Goal: Task Accomplishment & Management: Complete application form

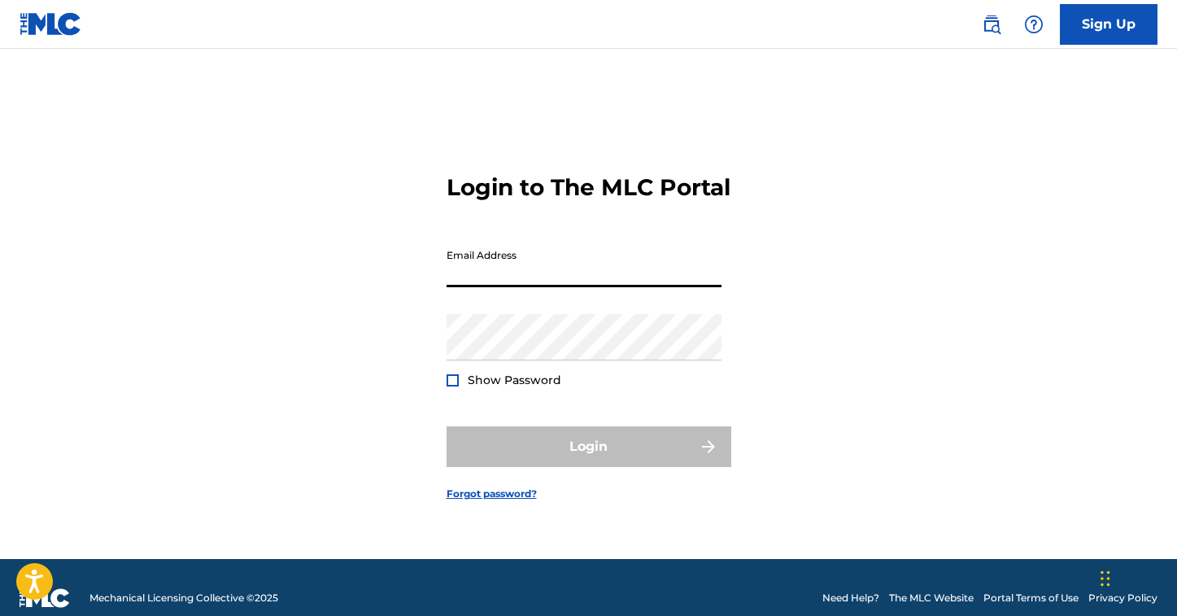
click at [455, 276] on input "Email Address" at bounding box center [584, 264] width 275 height 46
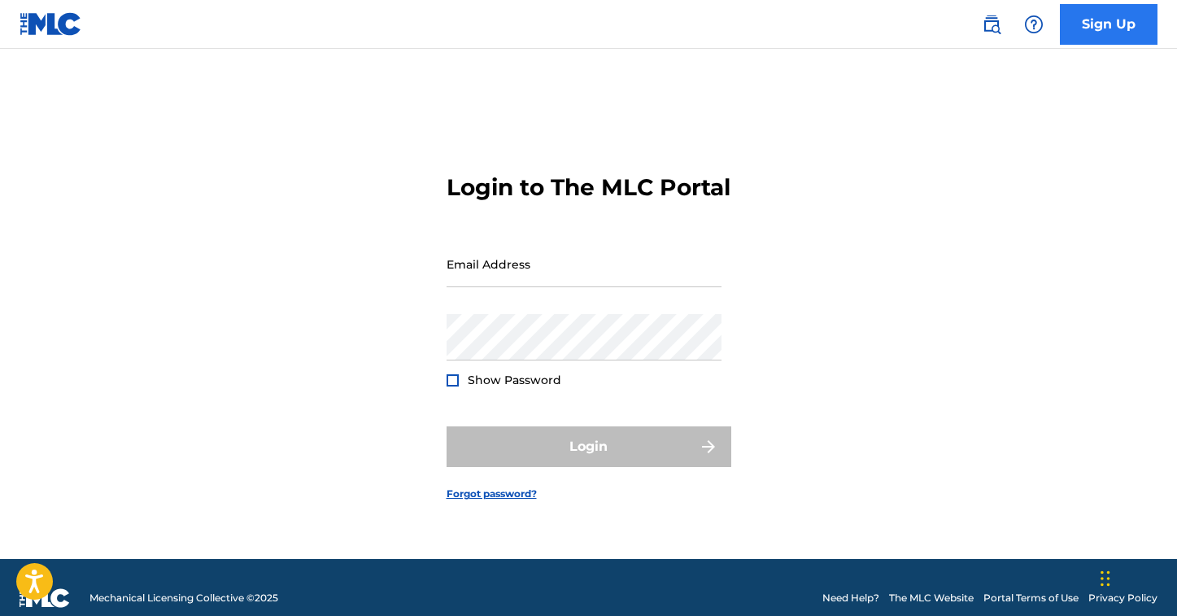
click at [1114, 37] on link "Sign Up" at bounding box center [1109, 24] width 98 height 41
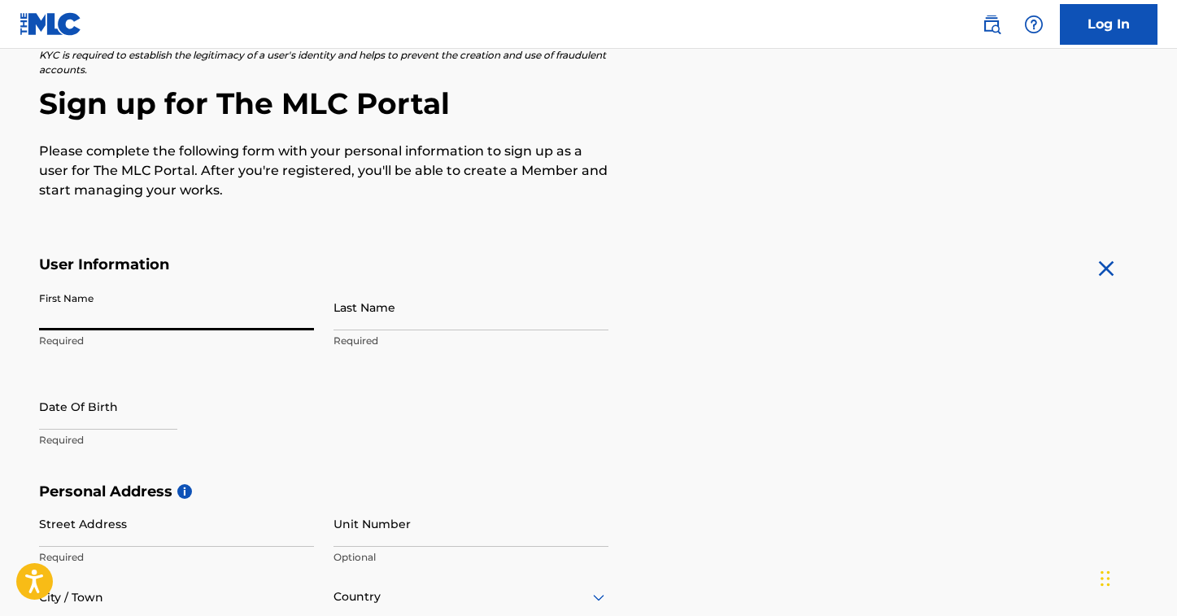
scroll to position [136, 0]
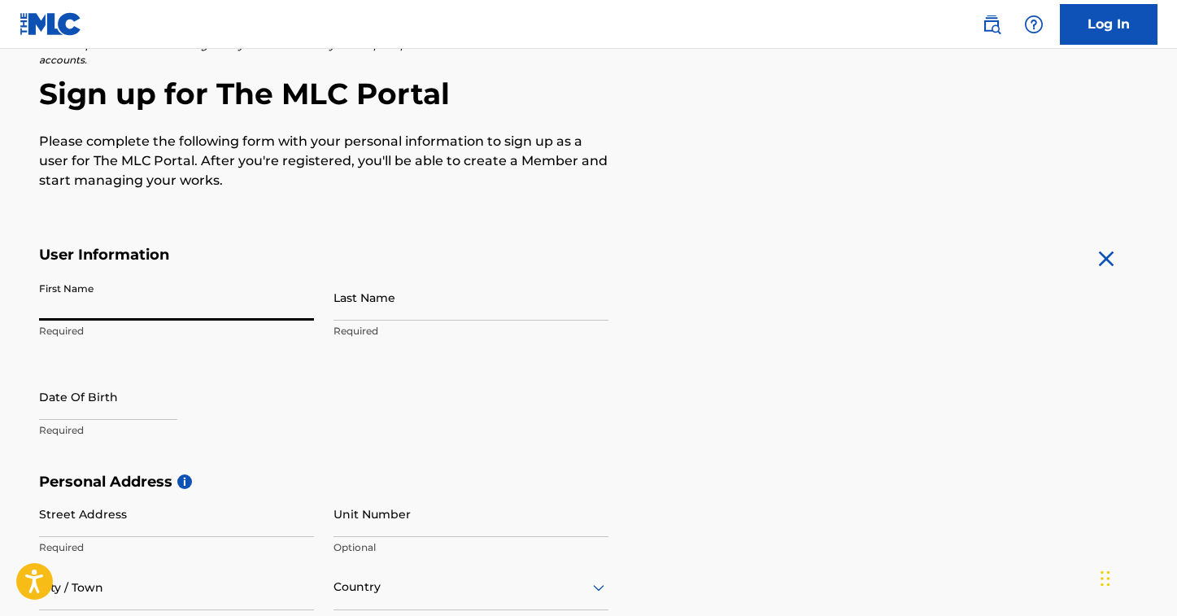
type input "."
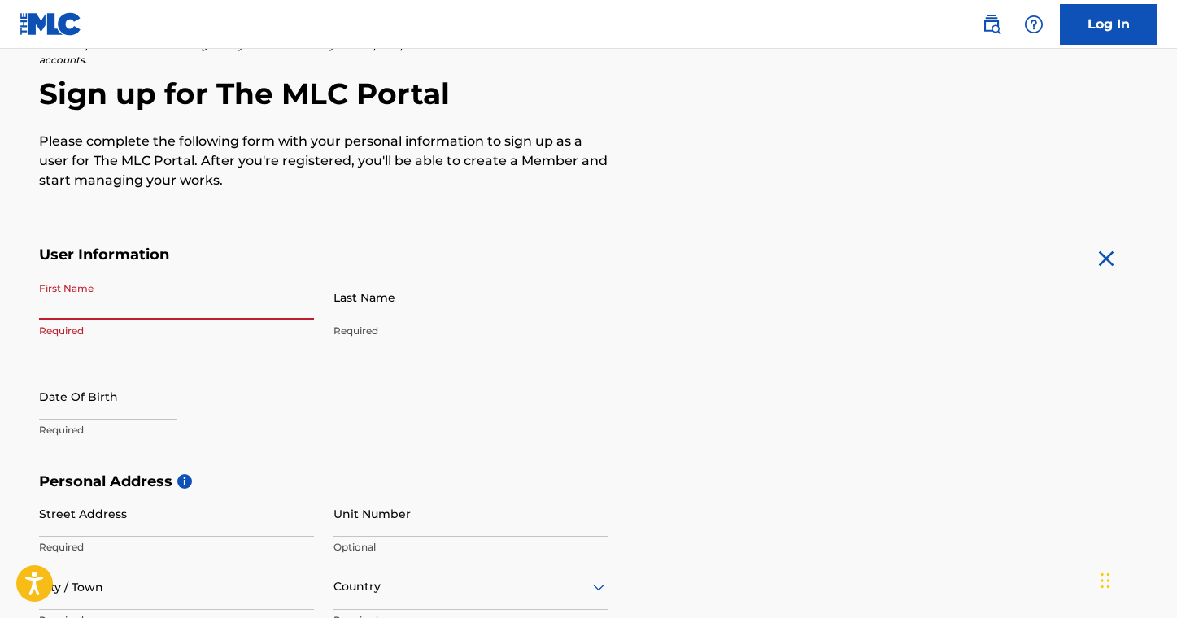
click at [51, 300] on input "First Name" at bounding box center [176, 297] width 275 height 46
type input "[PERSON_NAME]"
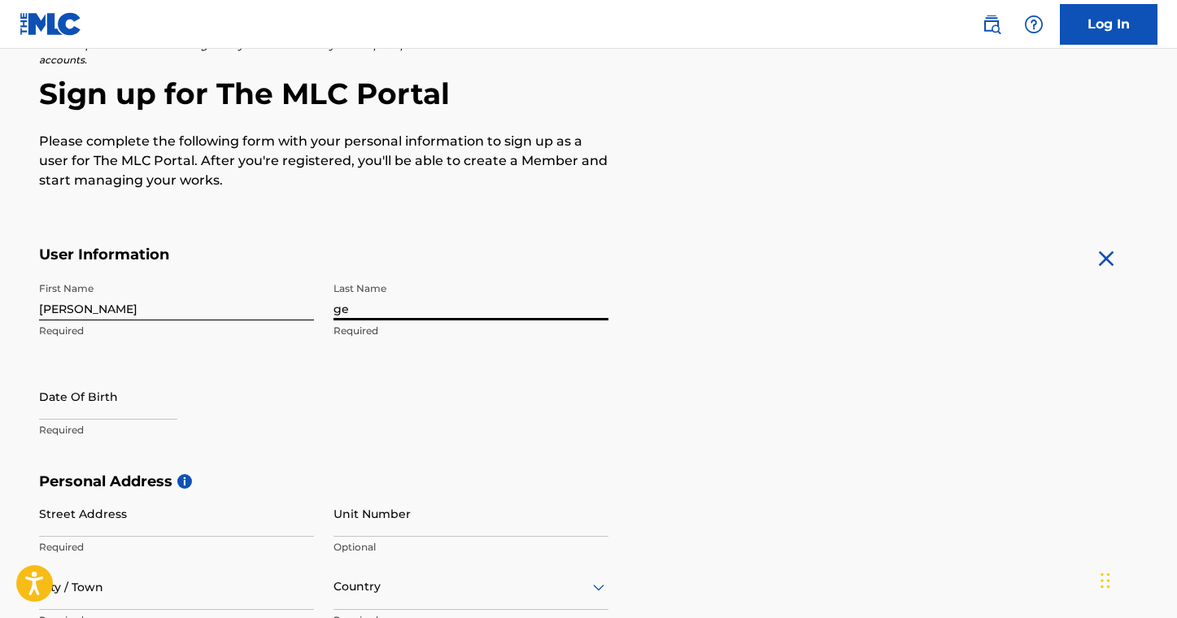
type input "g"
type input "Gee"
select select "8"
select select "2025"
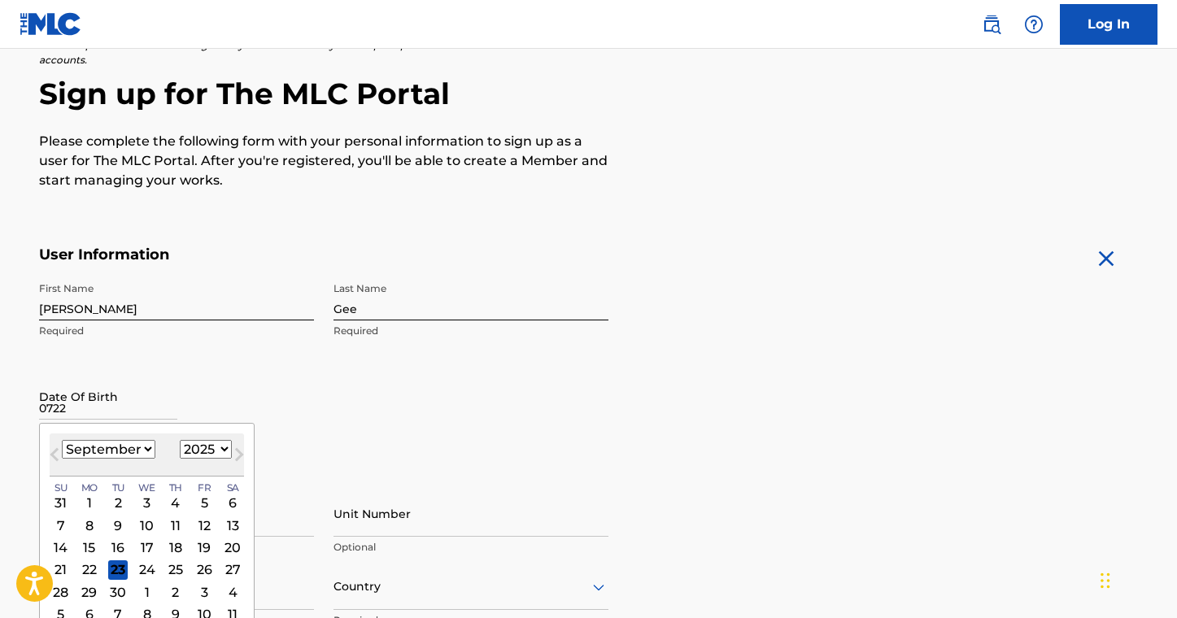
type input "0722"
select select "6"
select select "1984"
click at [63, 567] on div "22" at bounding box center [60, 570] width 20 height 20
type input "[DATE]"
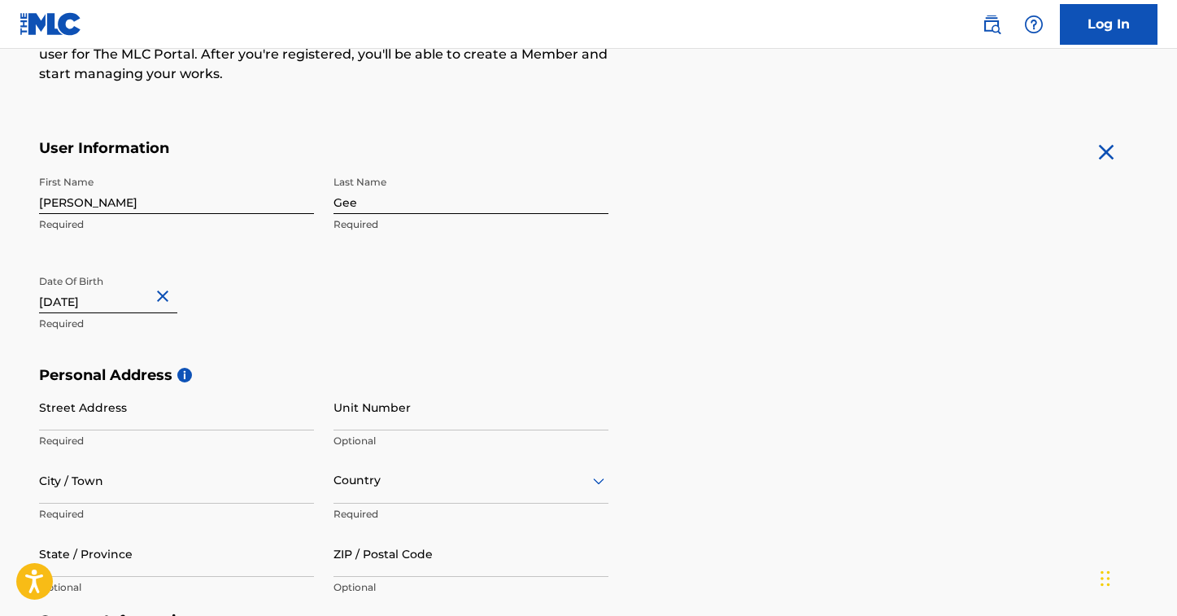
scroll to position [261, 0]
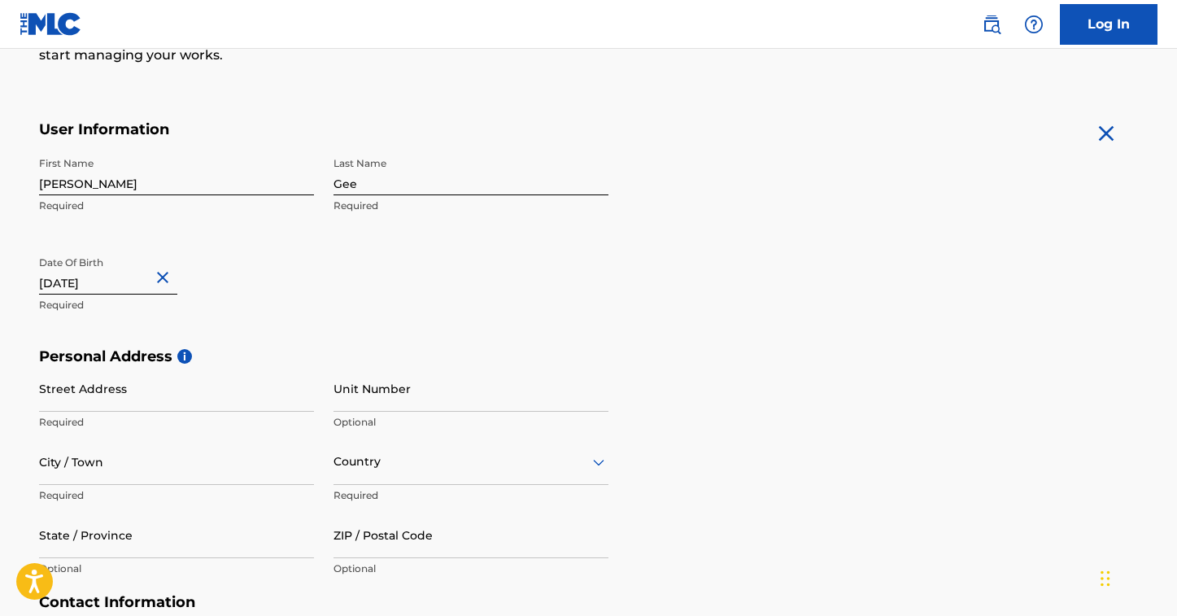
click at [115, 285] on input "[DATE]" at bounding box center [108, 271] width 138 height 46
select select "6"
select select "1984"
click at [308, 264] on div "Date Of Birth [DEMOGRAPHIC_DATA] Required" at bounding box center [176, 284] width 275 height 73
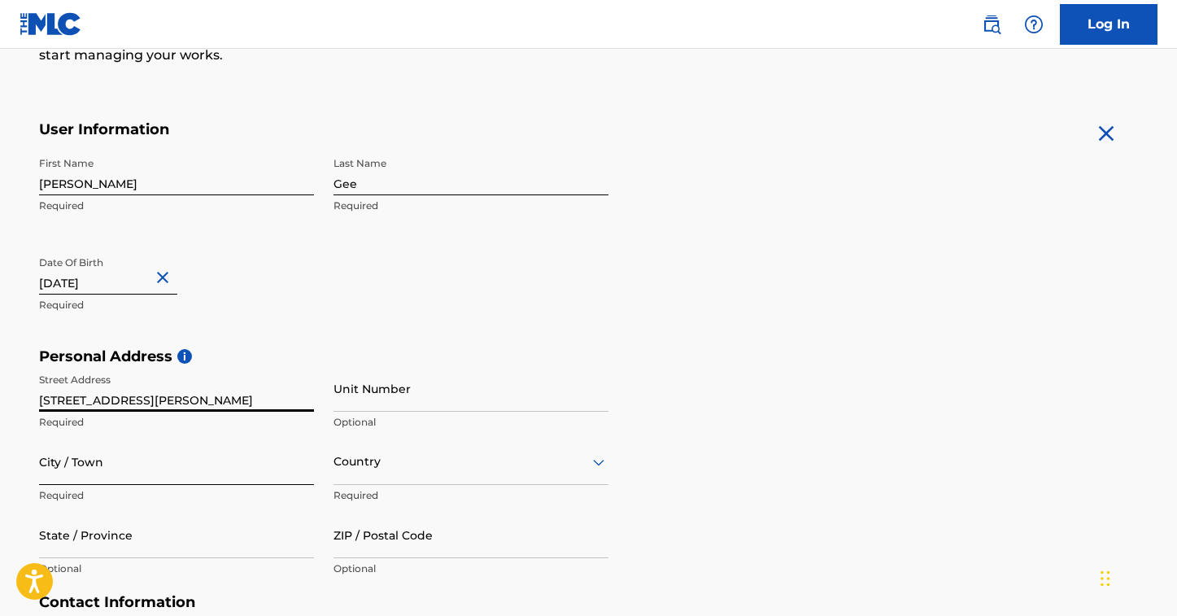
type input "[STREET_ADDRESS][PERSON_NAME]"
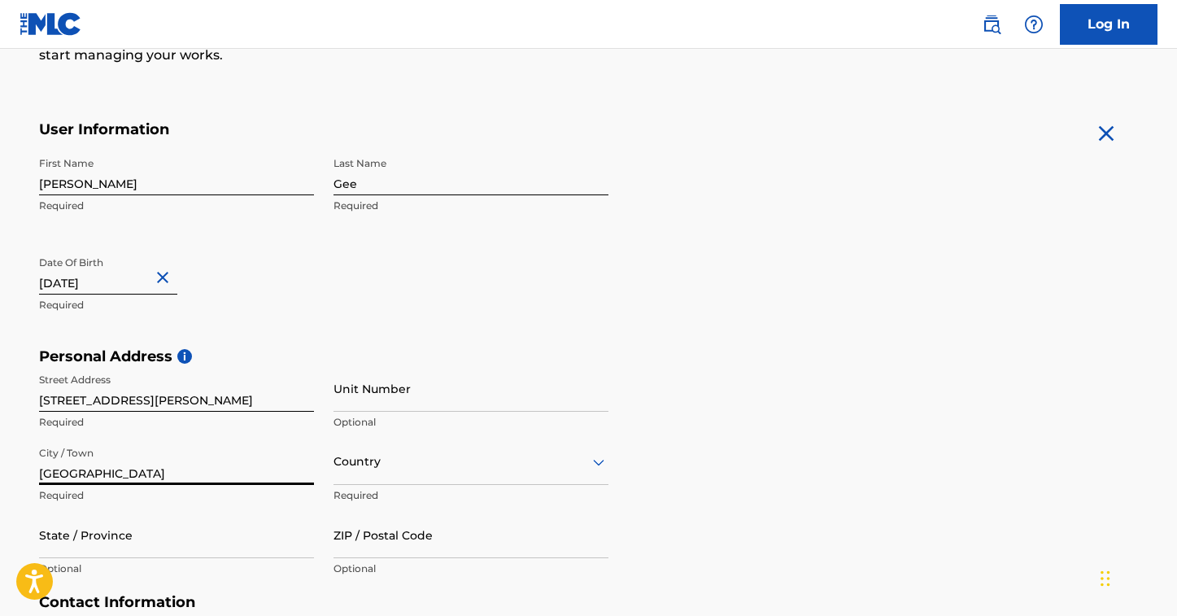
type input "[GEOGRAPHIC_DATA]"
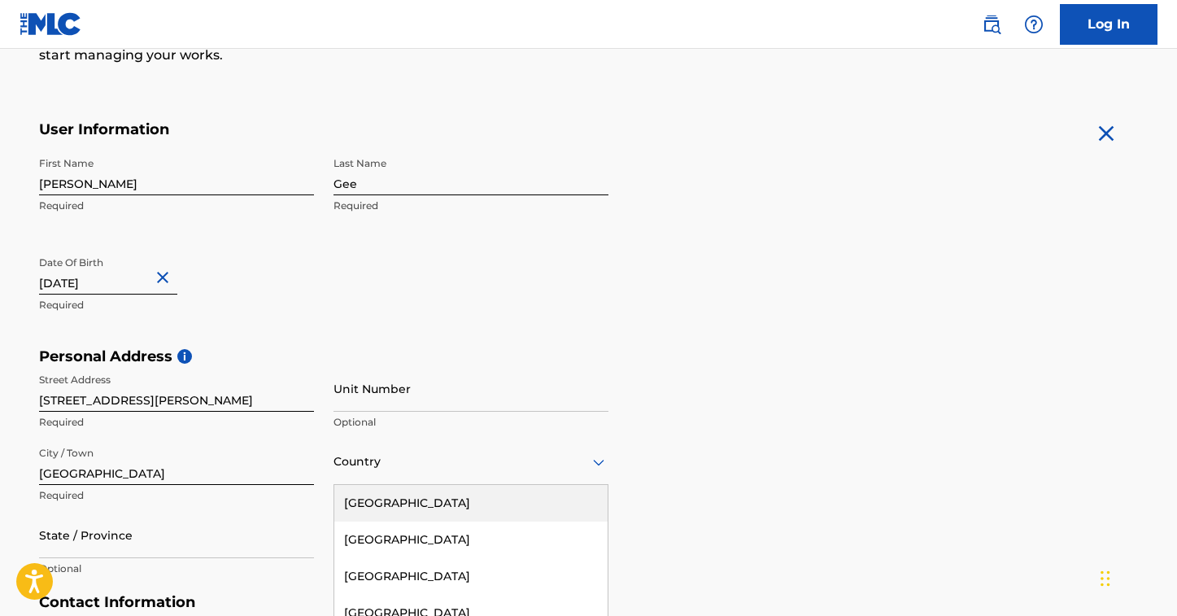
scroll to position [374, 0]
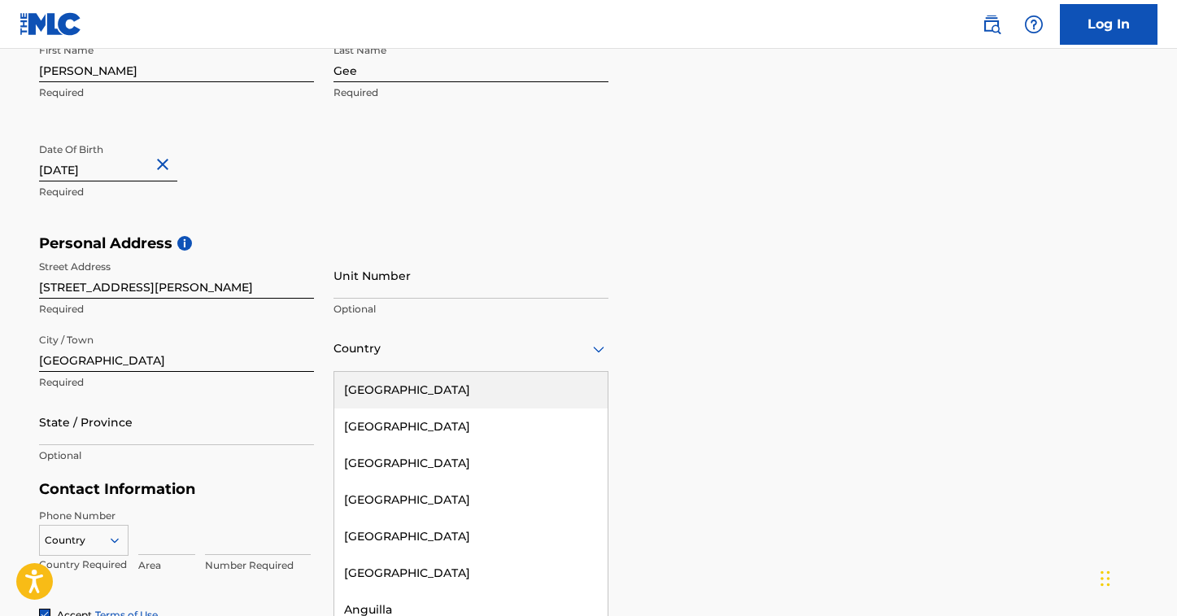
click at [358, 372] on div "[GEOGRAPHIC_DATA], 1 of 223. 223 results available. Use Up and Down to choose o…" at bounding box center [471, 348] width 275 height 46
click at [374, 396] on div "[GEOGRAPHIC_DATA]" at bounding box center [470, 390] width 273 height 37
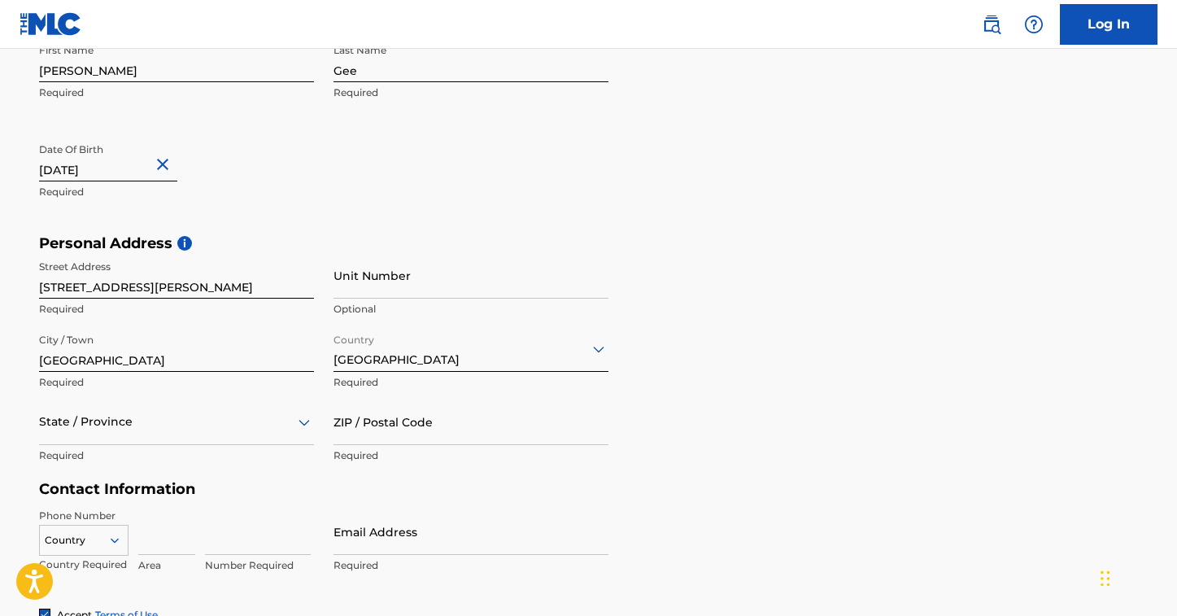
click at [127, 427] on div "State / Province" at bounding box center [176, 422] width 275 height 46
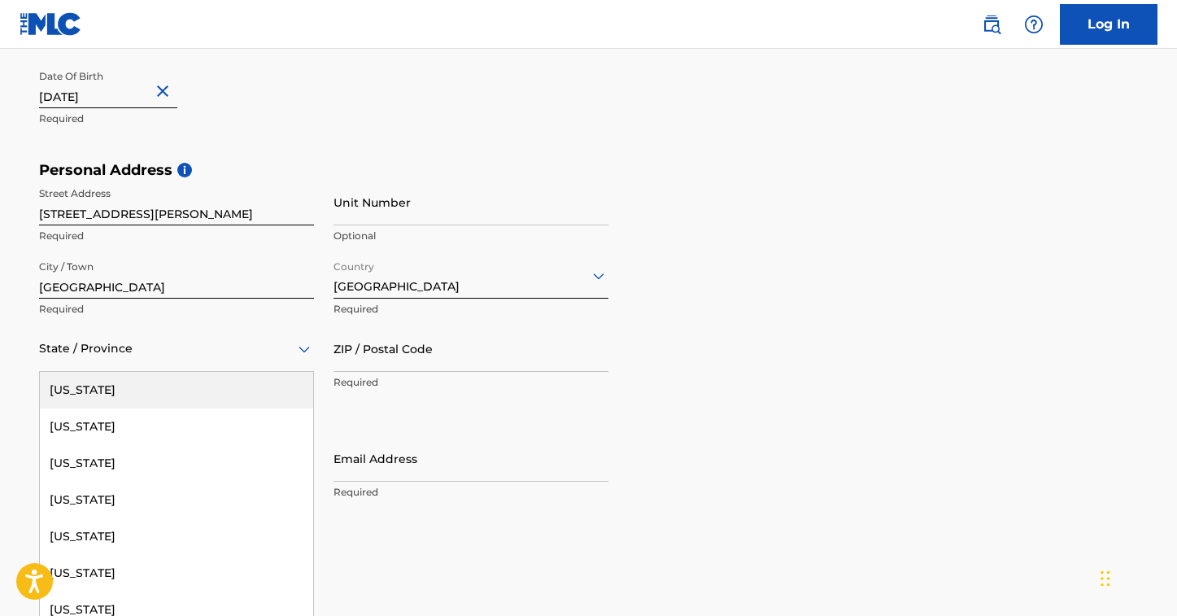
type input "x"
type input "de"
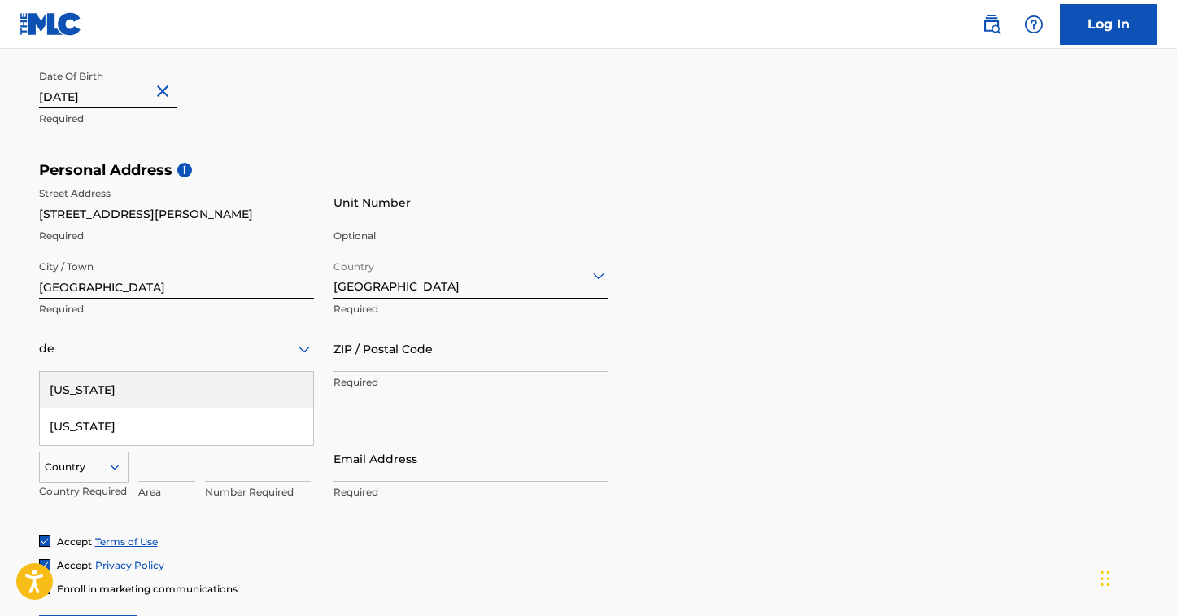
click at [85, 394] on div "[US_STATE]" at bounding box center [176, 390] width 273 height 37
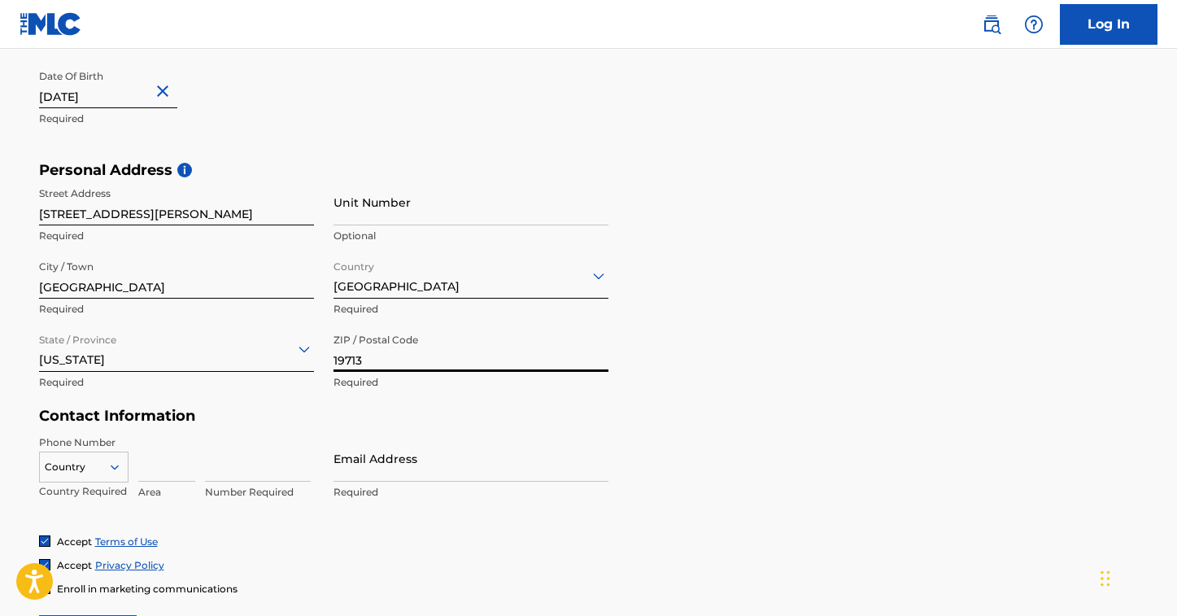
type input "19713"
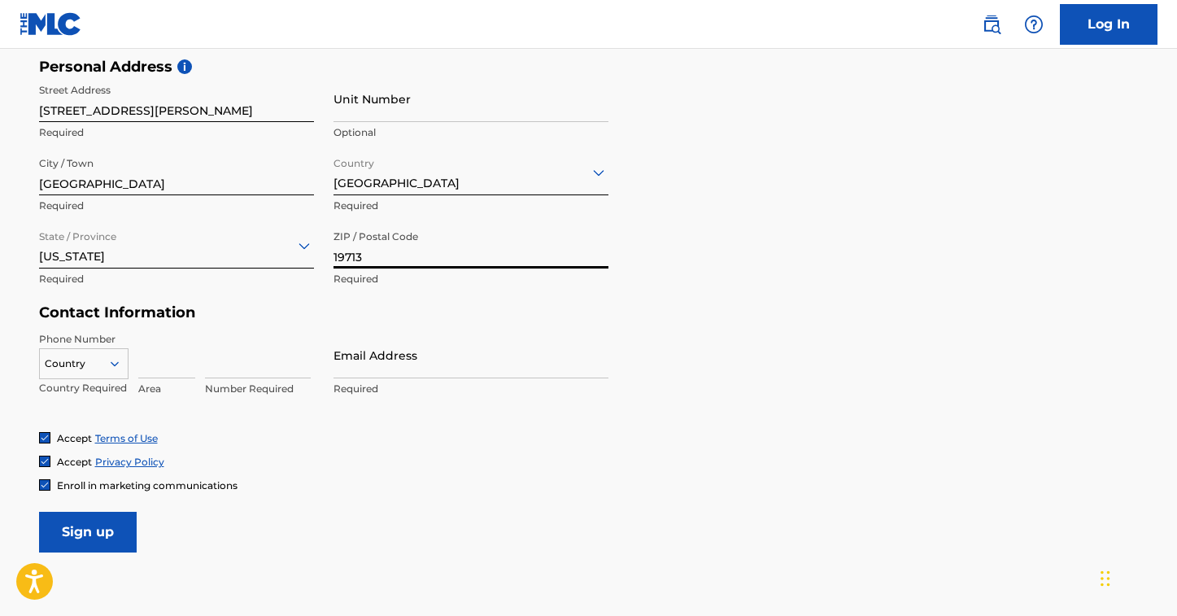
click at [109, 373] on div "Country" at bounding box center [84, 360] width 90 height 24
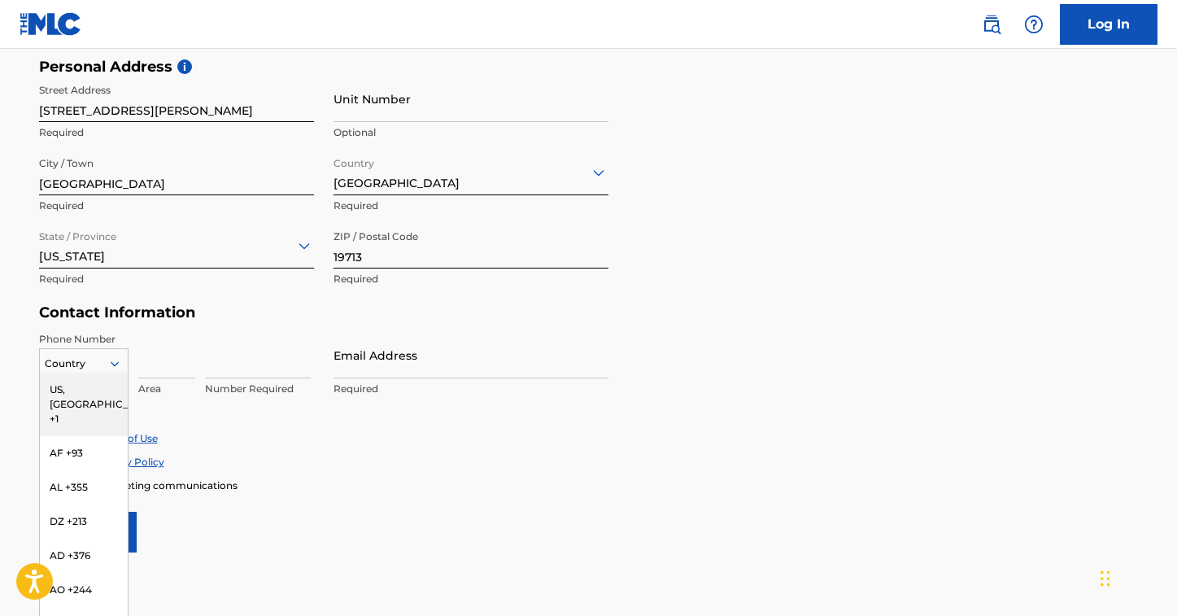
click at [59, 390] on div "US, [GEOGRAPHIC_DATA] +1" at bounding box center [84, 404] width 88 height 63
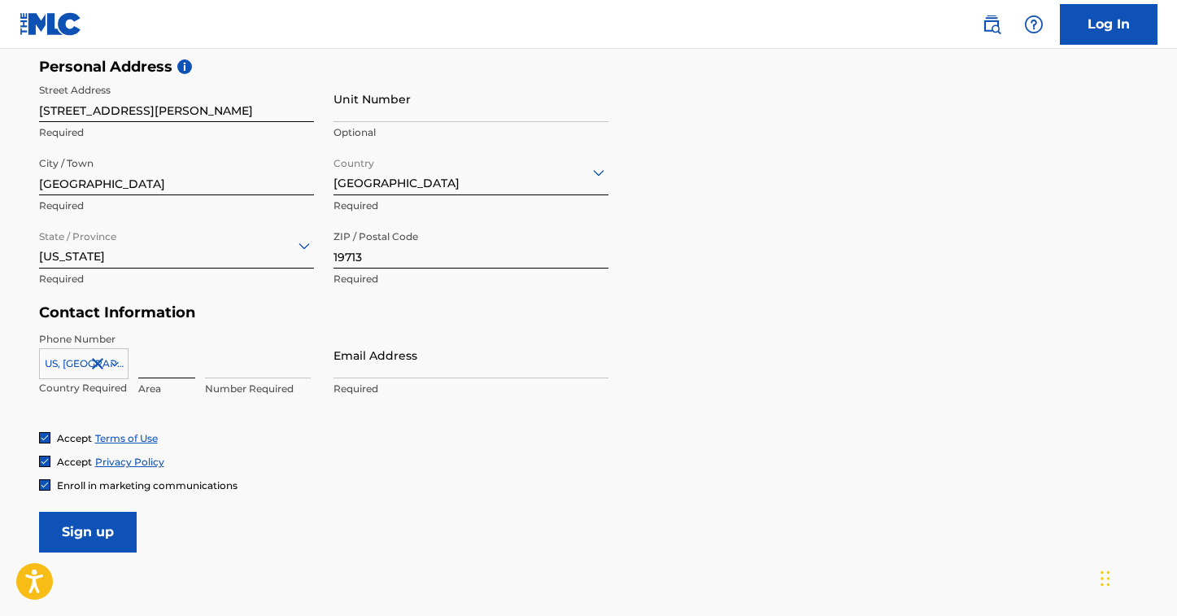
click at [160, 369] on input at bounding box center [166, 355] width 57 height 46
type input "302"
type input "3792991"
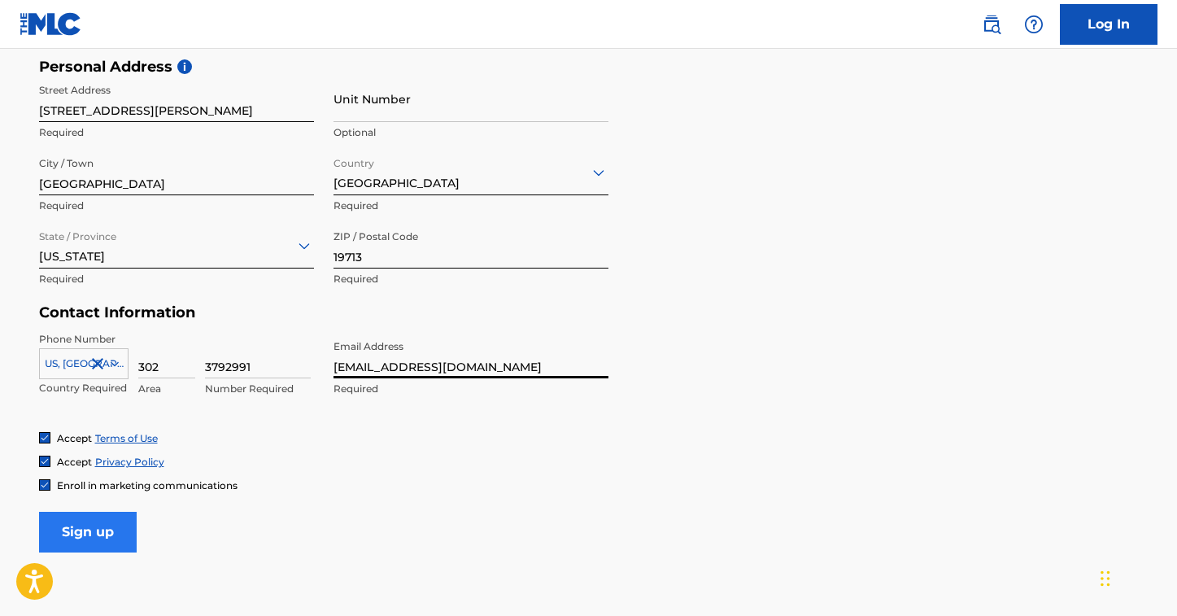
type input "[EMAIL_ADDRESS][DOMAIN_NAME]"
click at [66, 533] on input "Sign up" at bounding box center [88, 532] width 98 height 41
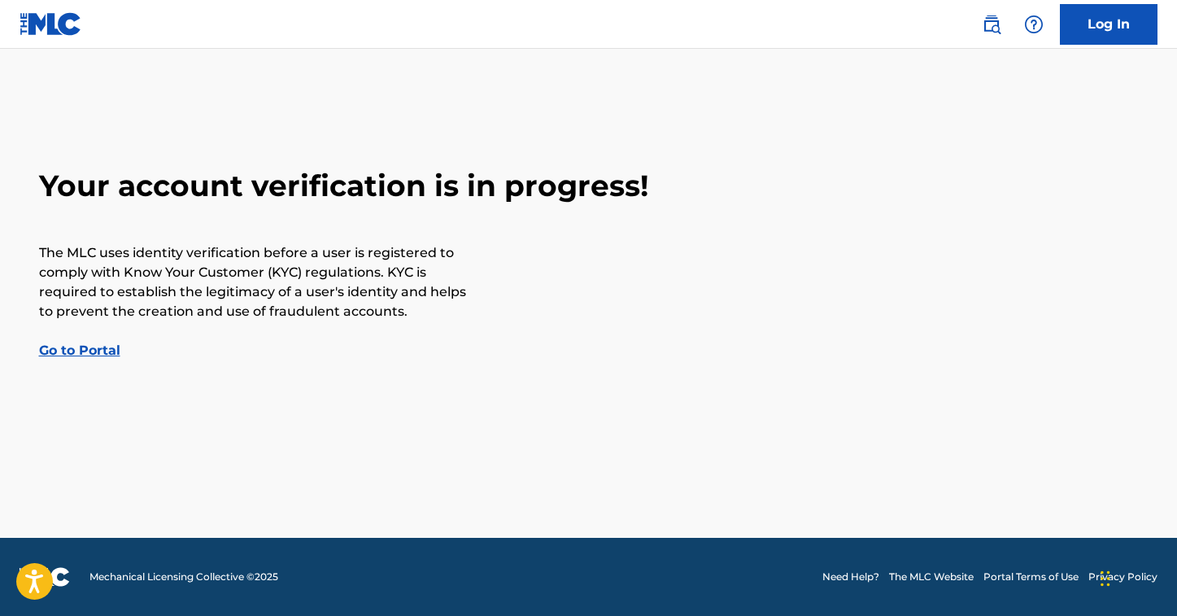
click at [69, 354] on link "Go to Portal" at bounding box center [79, 350] width 81 height 15
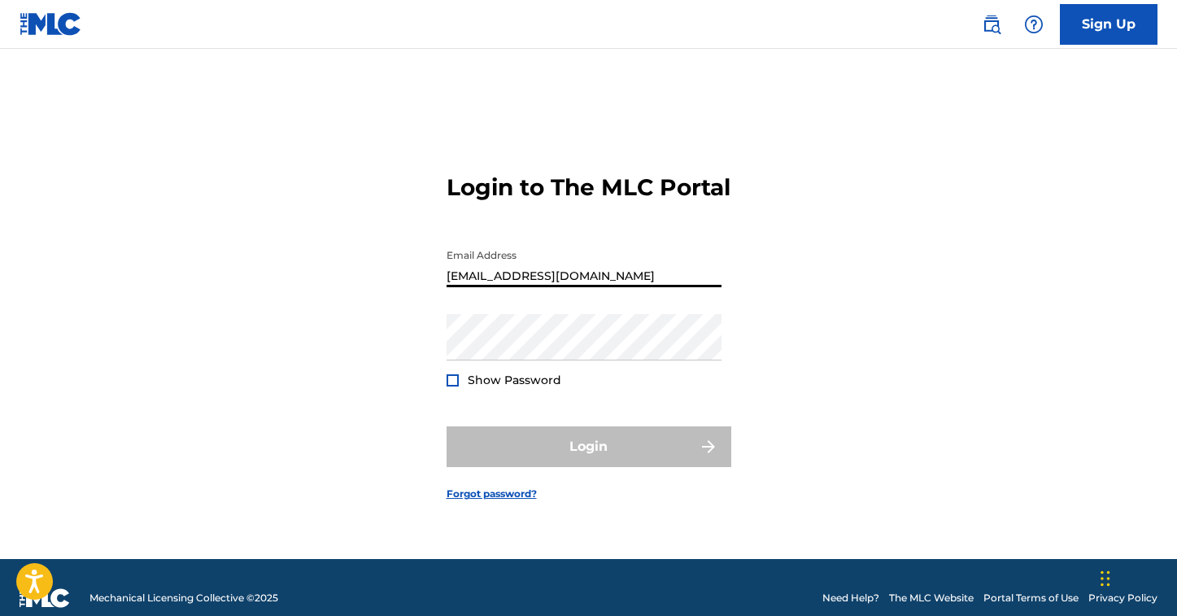
type input "[EMAIL_ADDRESS][DOMAIN_NAME]"
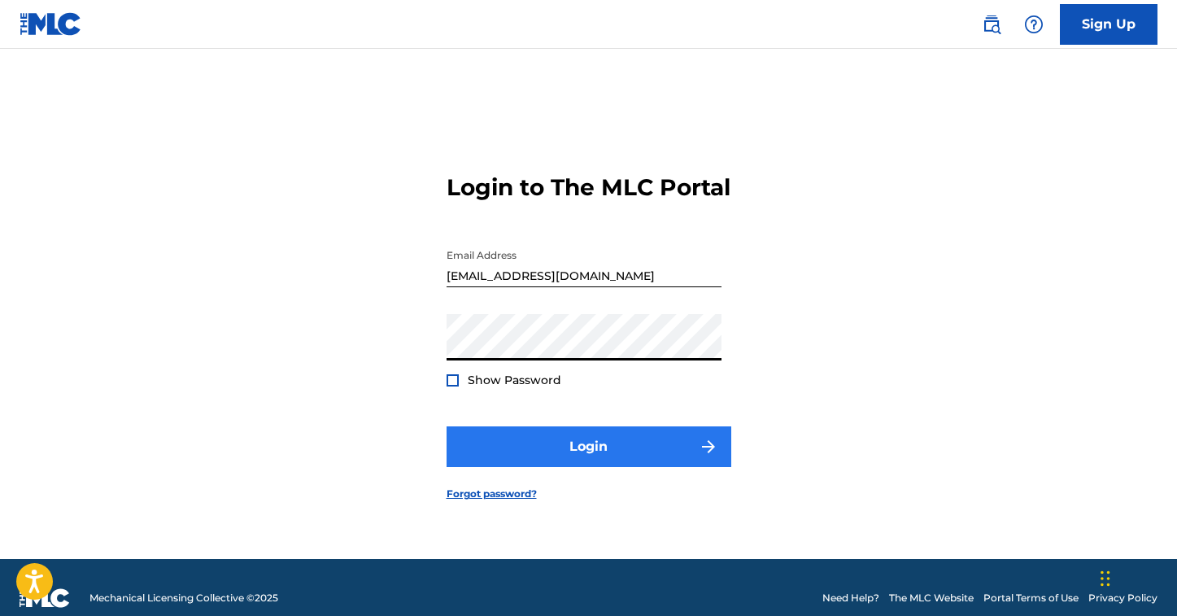
click at [516, 462] on button "Login" at bounding box center [589, 446] width 285 height 41
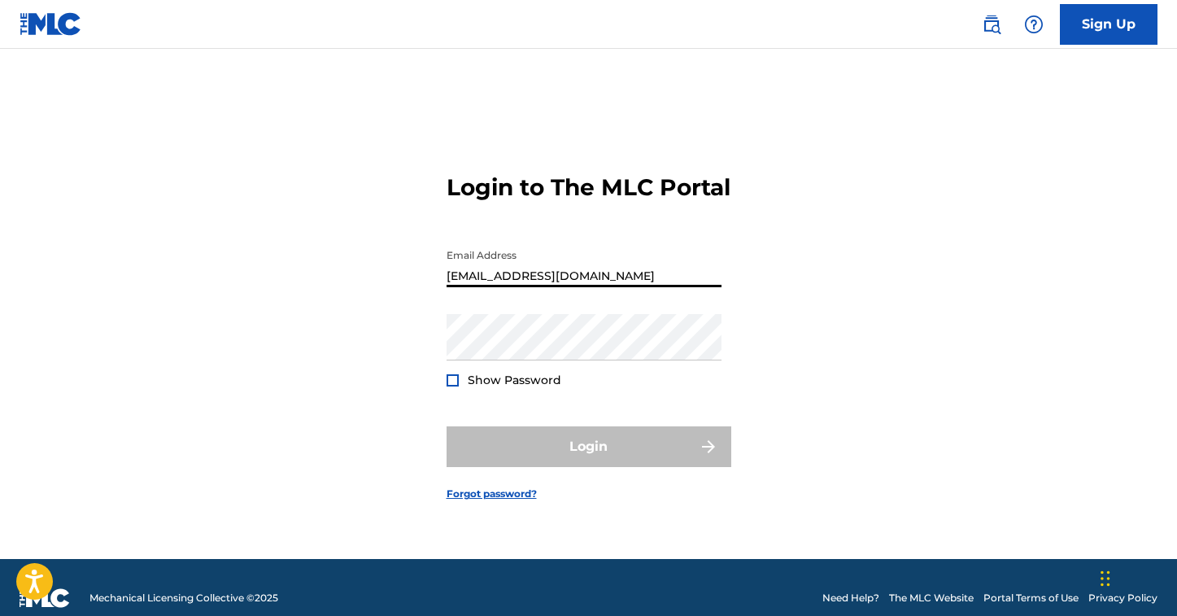
type input "[EMAIL_ADDRESS][DOMAIN_NAME]"
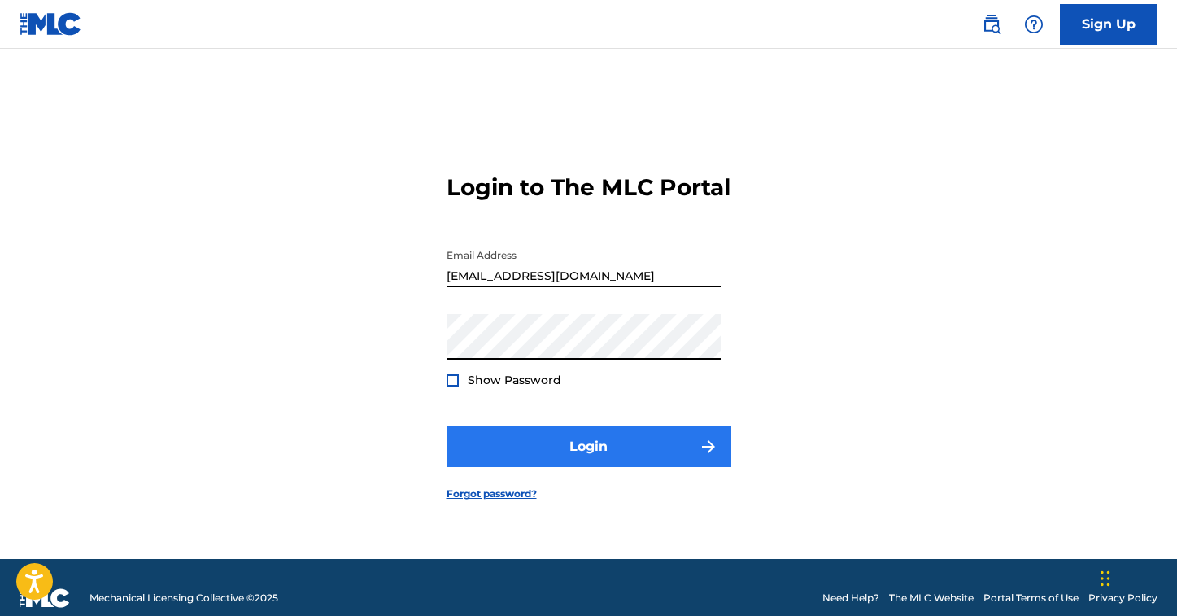
click at [531, 449] on button "Login" at bounding box center [589, 446] width 285 height 41
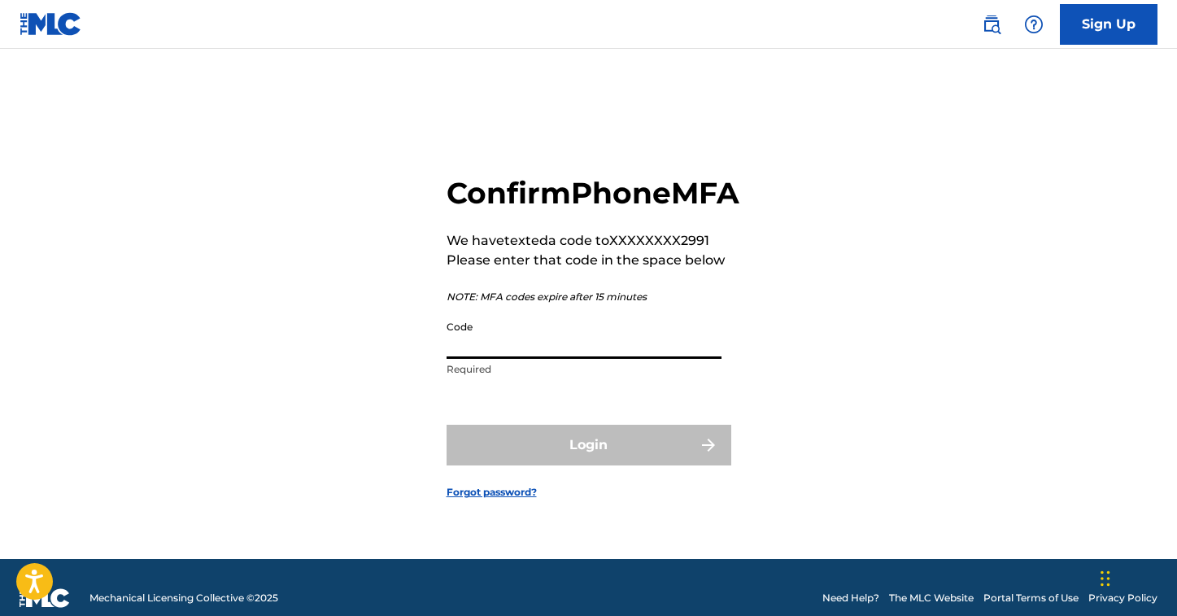
click at [511, 359] on input "Code" at bounding box center [584, 335] width 275 height 46
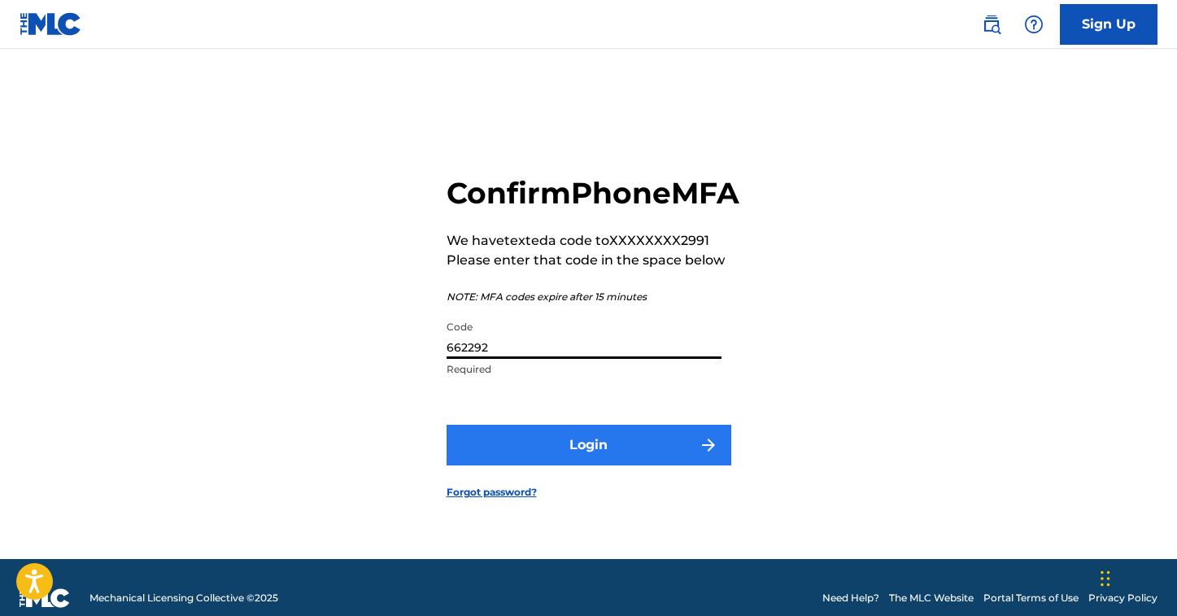
type input "662292"
click at [615, 465] on button "Login" at bounding box center [589, 445] width 285 height 41
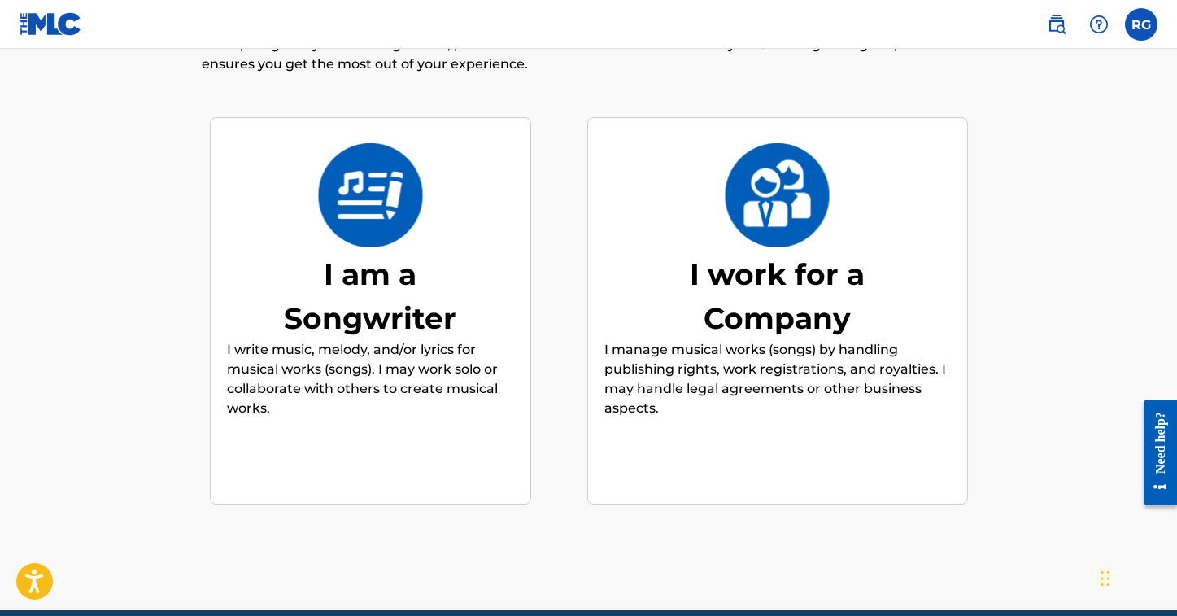
scroll to position [113, 0]
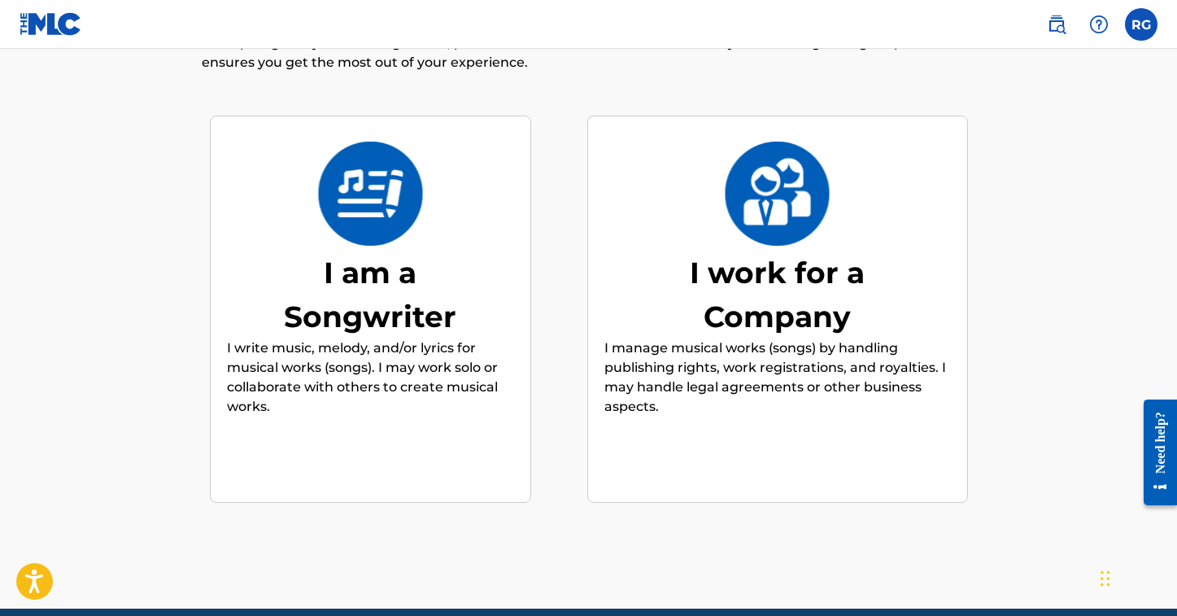
click at [416, 275] on div "I am a Songwriter" at bounding box center [370, 295] width 244 height 88
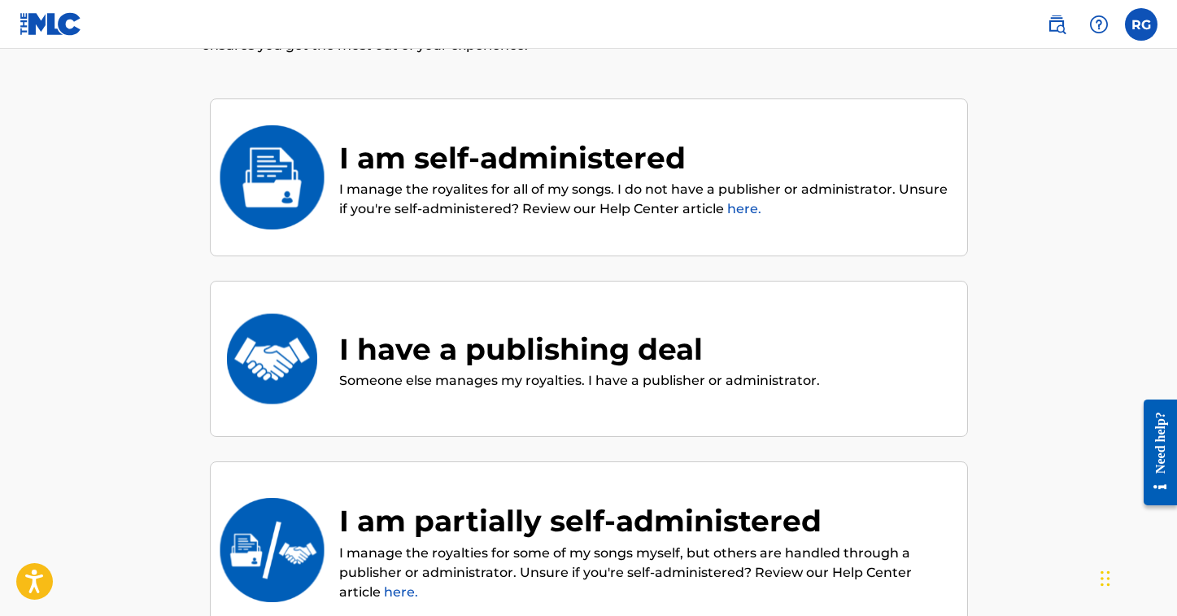
scroll to position [138, 0]
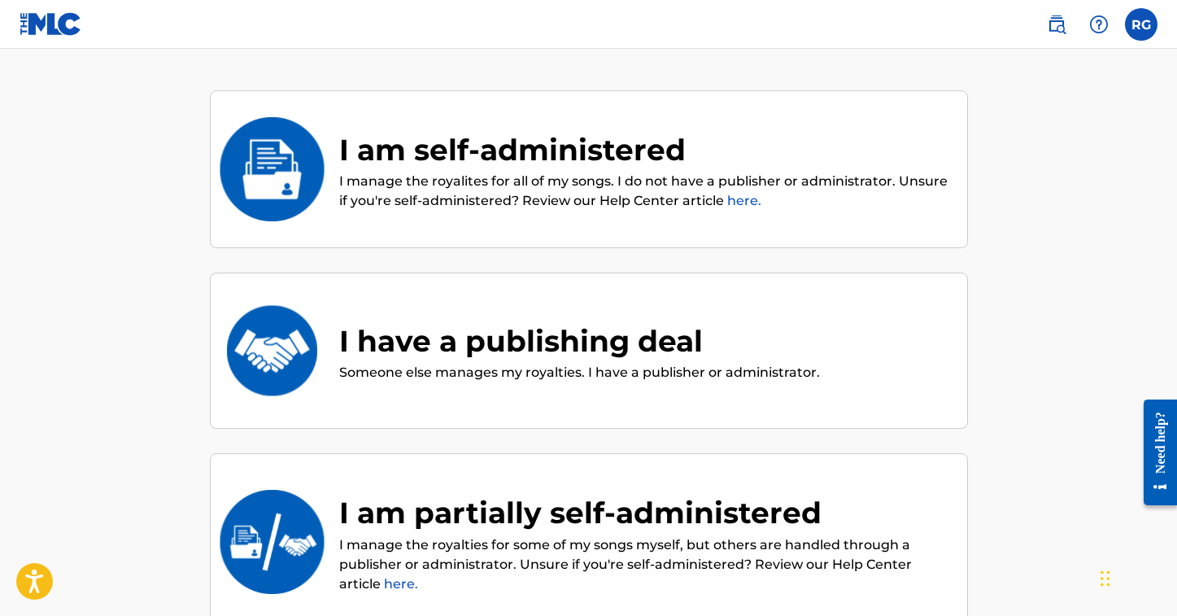
click at [448, 177] on p "I manage the royalites for all of my songs. I do not have a publisher or admini…" at bounding box center [645, 191] width 612 height 39
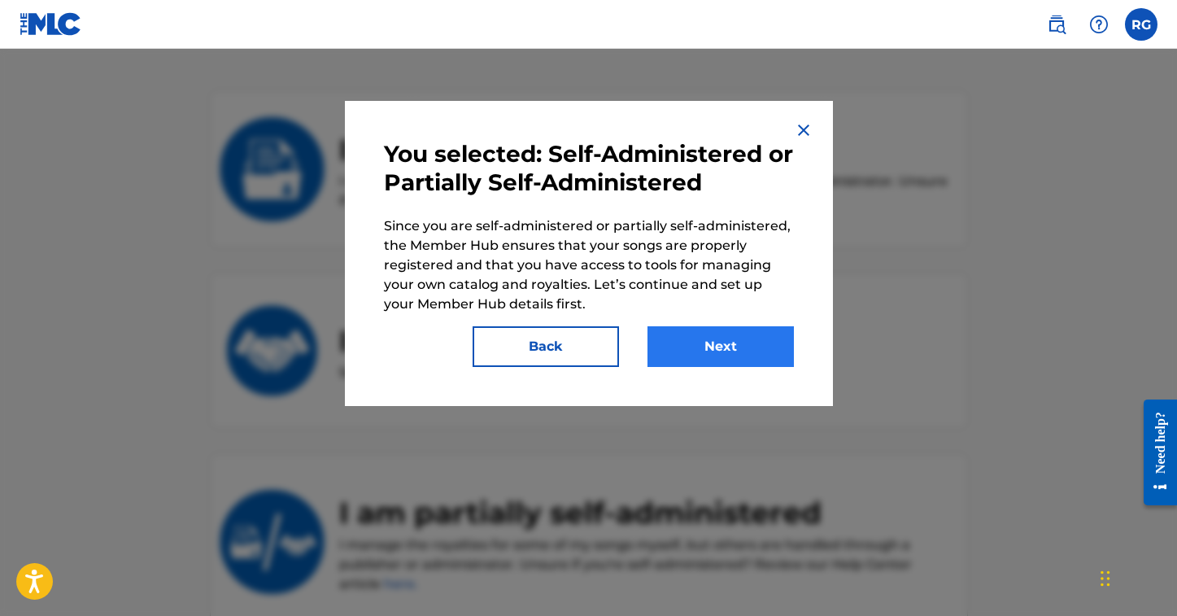
click at [684, 339] on button "Next" at bounding box center [721, 346] width 146 height 41
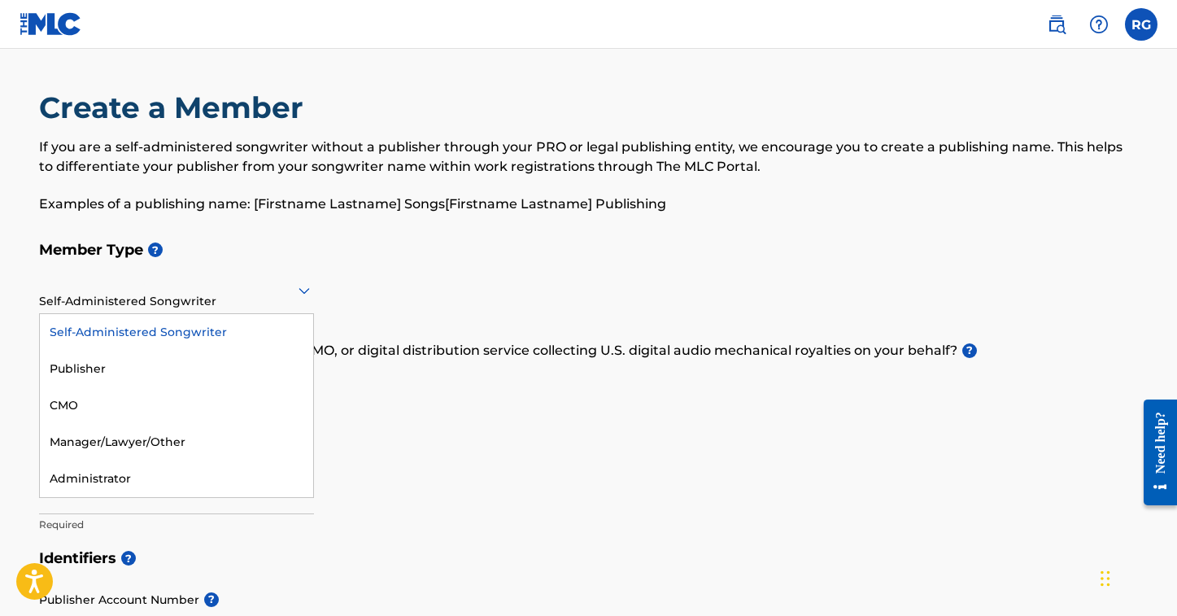
click at [229, 301] on div "Self-Administered Songwriter" at bounding box center [176, 290] width 275 height 40
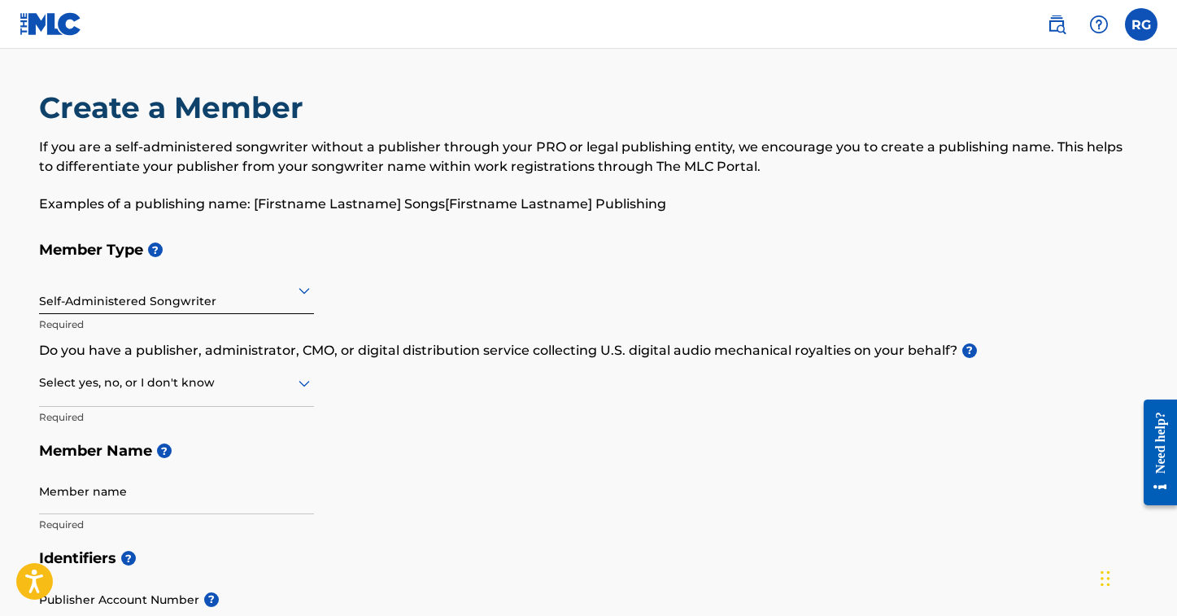
click at [271, 277] on div "Self-Administered Songwriter" at bounding box center [176, 290] width 275 height 40
click at [130, 384] on div at bounding box center [176, 383] width 275 height 20
click at [226, 377] on div at bounding box center [176, 383] width 275 height 20
click at [256, 381] on div at bounding box center [176, 383] width 275 height 20
click at [155, 432] on div "Yes" at bounding box center [176, 425] width 273 height 37
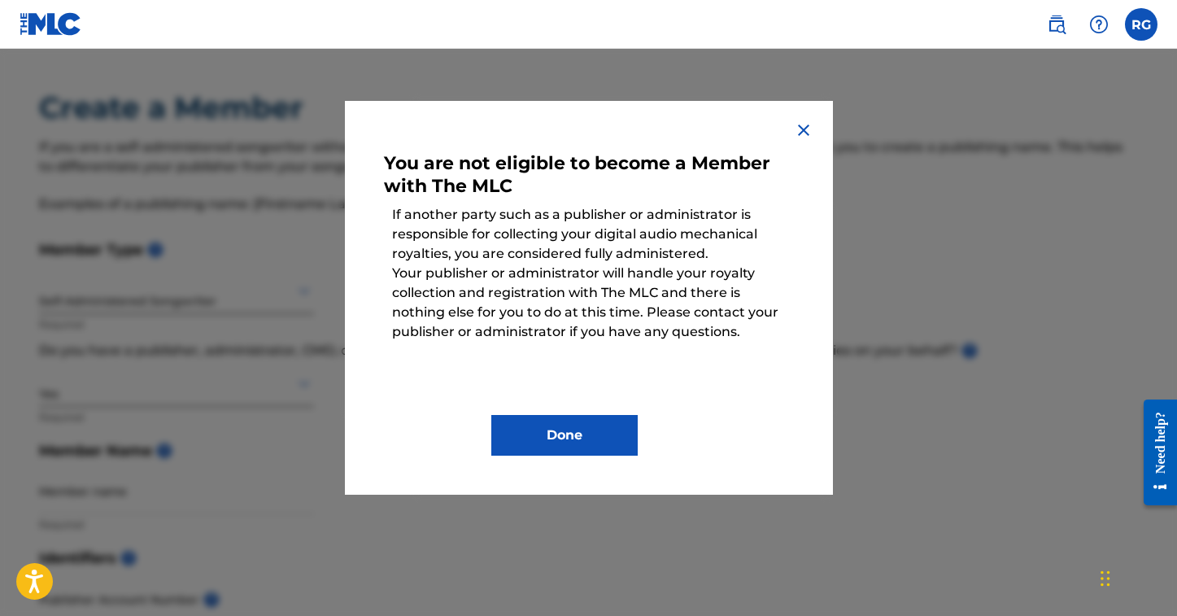
click at [806, 125] on img at bounding box center [804, 130] width 20 height 20
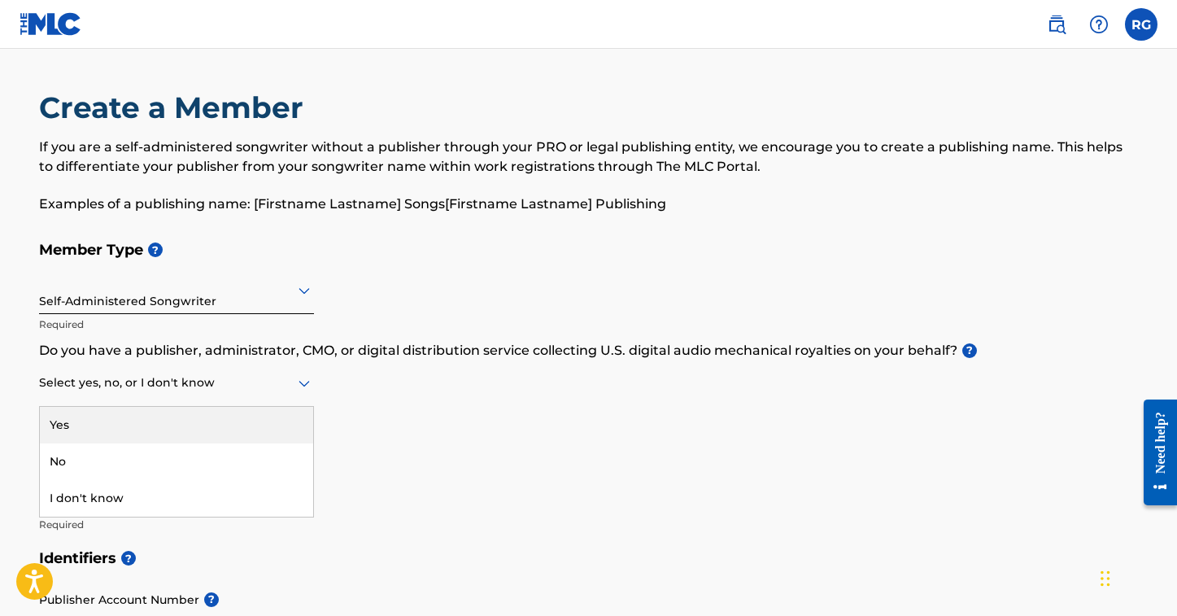
click at [68, 387] on div at bounding box center [176, 383] width 275 height 20
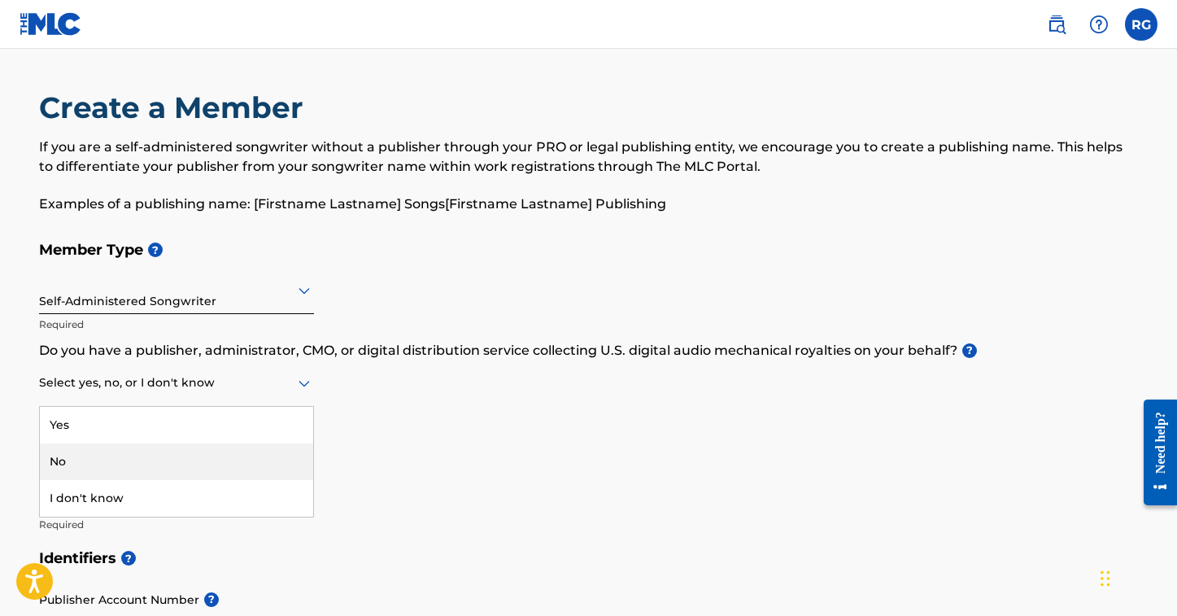
click at [76, 457] on div "No" at bounding box center [176, 461] width 273 height 37
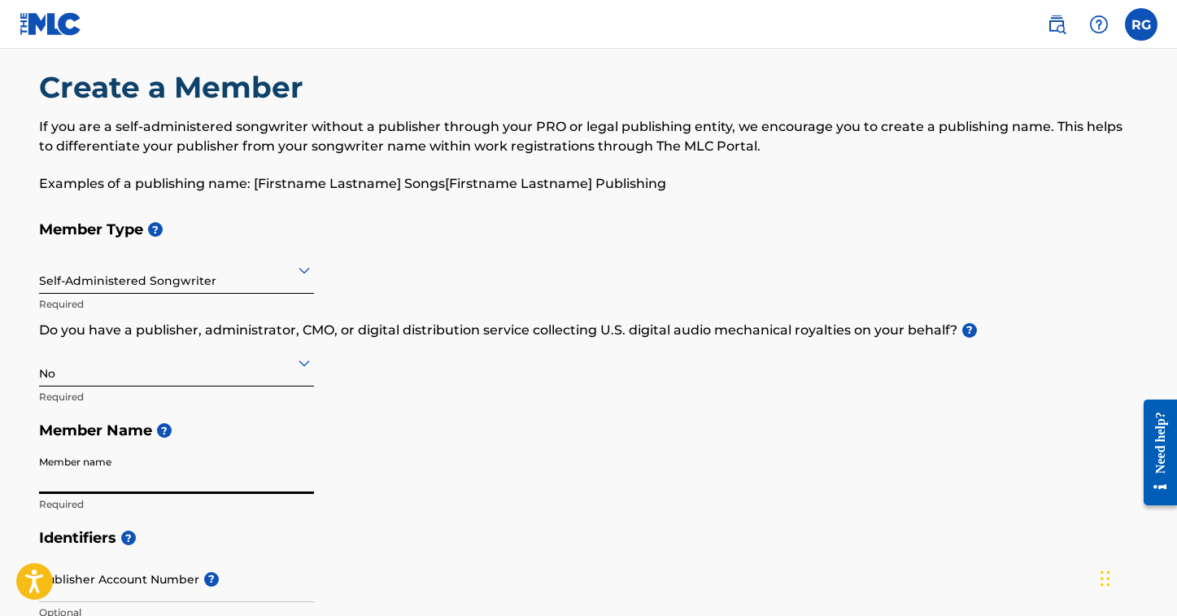
scroll to position [52, 0]
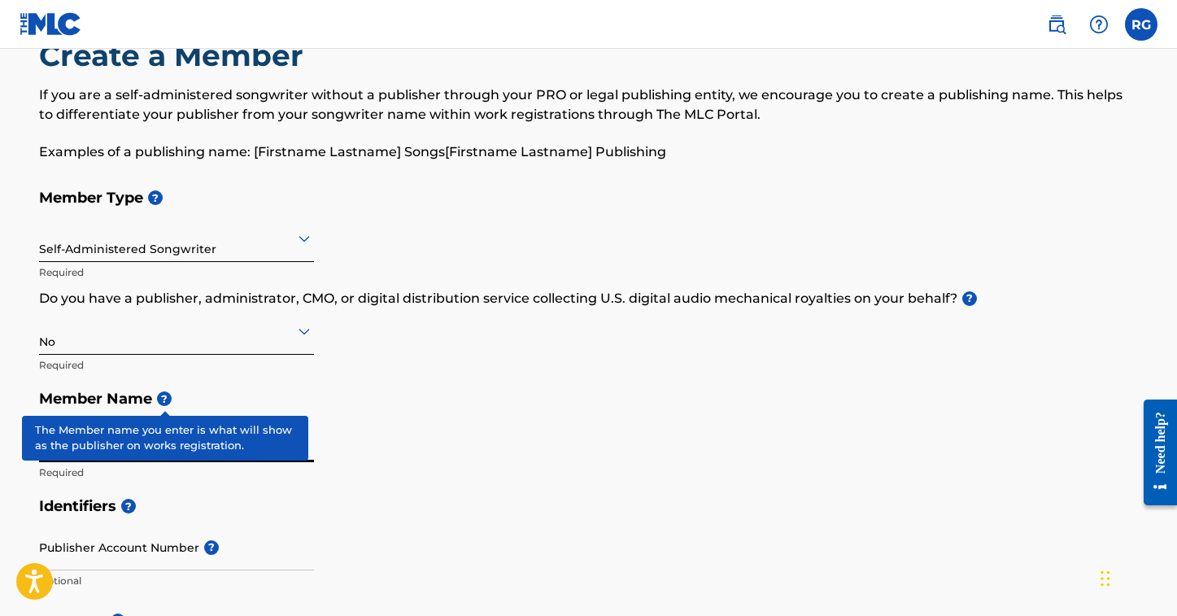
click at [162, 401] on span "?" at bounding box center [164, 398] width 15 height 15
click at [159, 403] on span "?" at bounding box center [164, 398] width 15 height 15
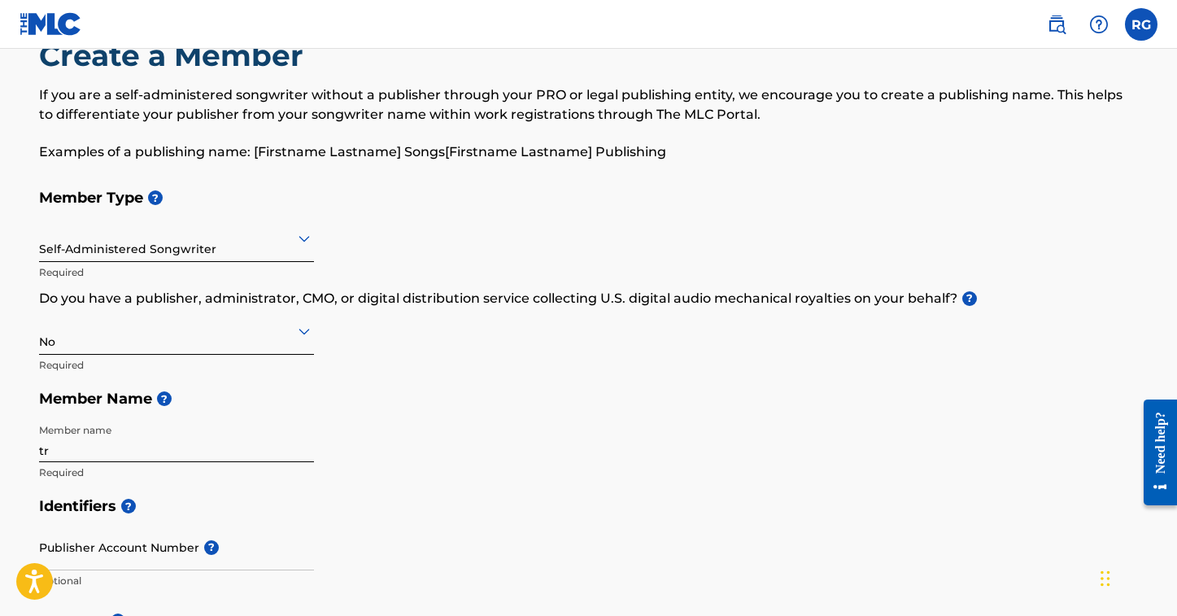
click at [91, 444] on input "tr" at bounding box center [176, 439] width 275 height 46
type input "t"
type input "TRILL GEE"
click at [234, 398] on h5 "Member Name ?" at bounding box center [589, 399] width 1100 height 35
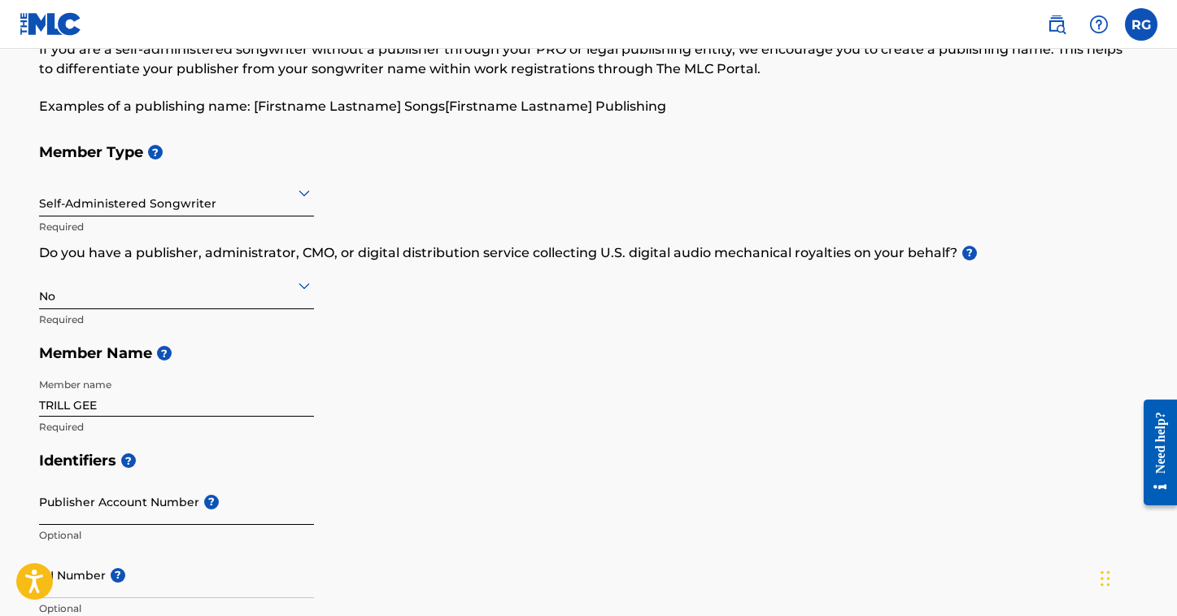
scroll to position [98, 0]
click at [110, 511] on input "Publisher Account Number ?" at bounding box center [176, 501] width 275 height 46
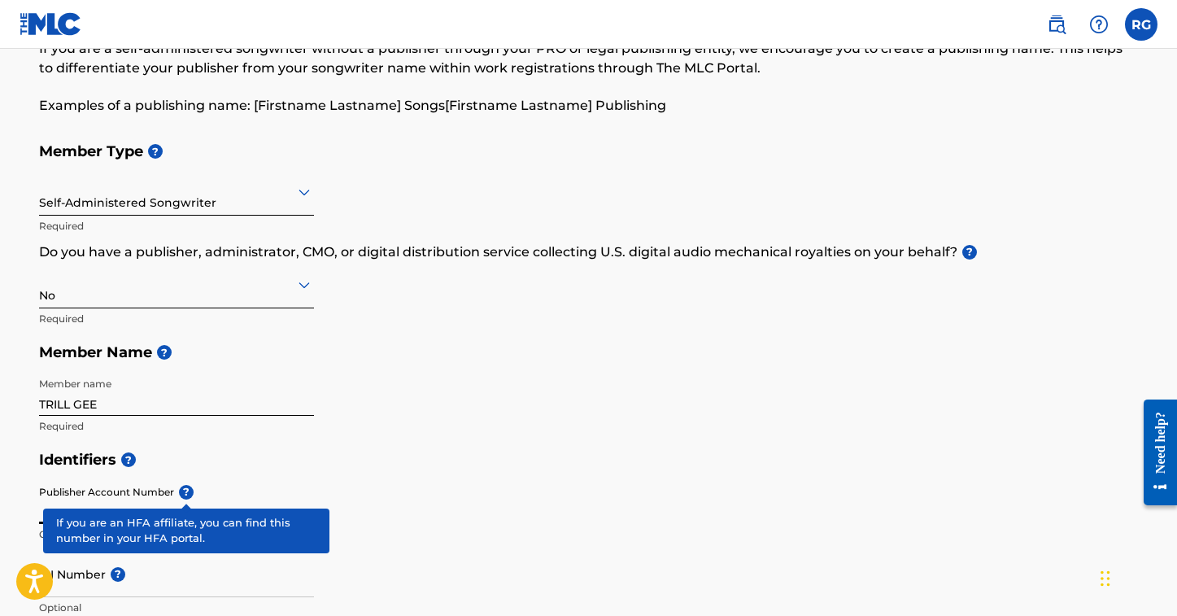
click at [188, 491] on div "Publisher Account Number ? Optional" at bounding box center [176, 514] width 275 height 73
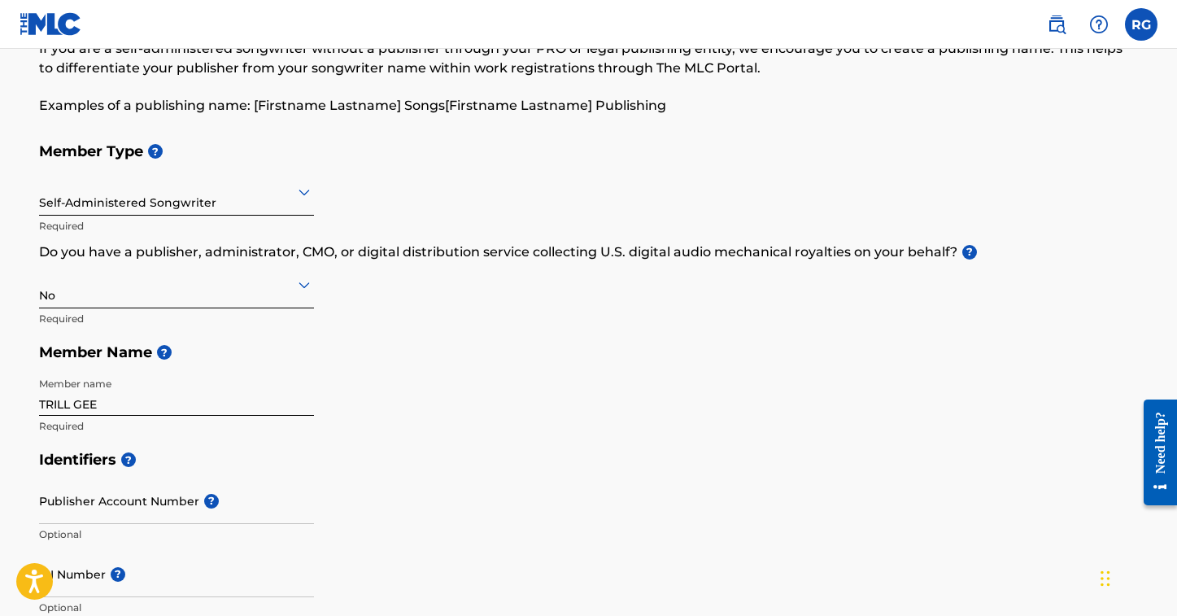
click at [188, 491] on div "Publisher Account Number ? Optional" at bounding box center [176, 514] width 275 height 73
click at [188, 491] on span "?" at bounding box center [186, 492] width 15 height 15
click at [188, 491] on input "Publisher Account Number ?" at bounding box center [176, 501] width 275 height 46
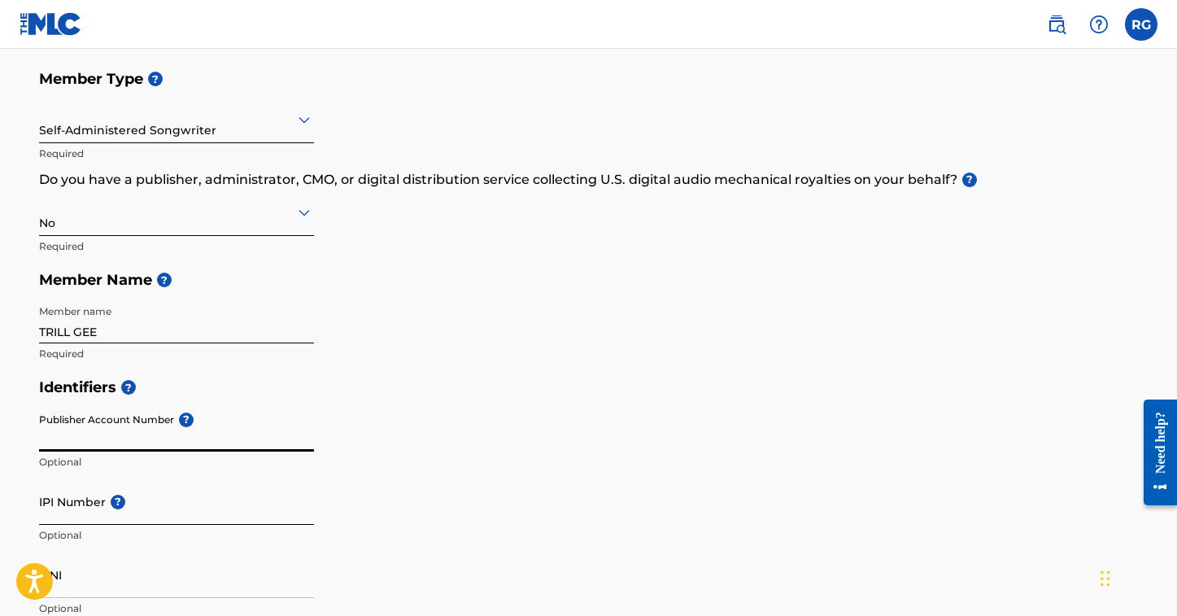
scroll to position [175, 0]
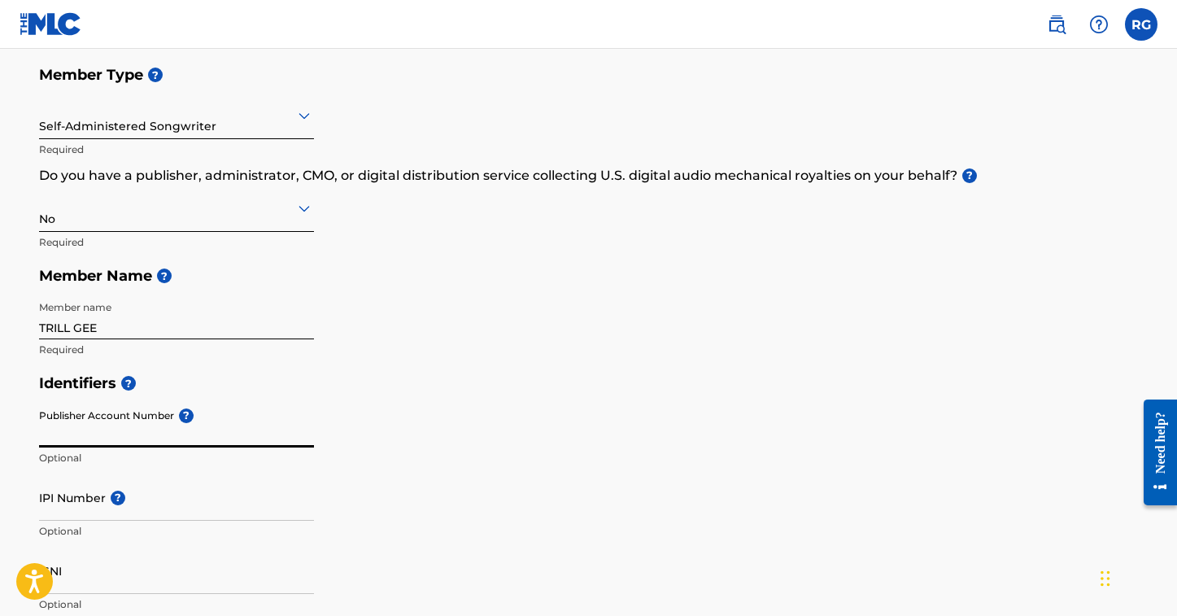
click at [95, 433] on input "Publisher Account Number ?" at bounding box center [176, 424] width 275 height 46
type input "1108002422"
drag, startPoint x: 140, startPoint y: 440, endPoint x: 26, endPoint y: 418, distance: 116.0
click at [26, 418] on div "Create a Member If you are a self-administered songwriter without a publisher t…" at bounding box center [589, 564] width 1139 height 1299
click at [127, 432] on input "Publisher Account Number ?" at bounding box center [176, 424] width 275 height 46
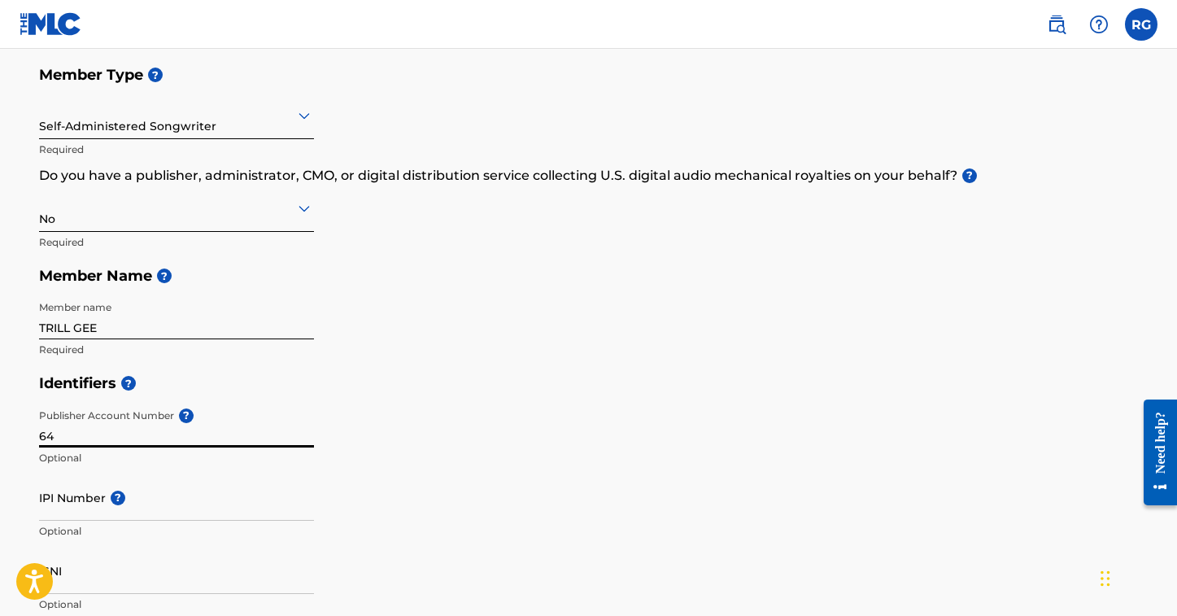
type input "6"
click at [102, 505] on input "IPI Number ?" at bounding box center [176, 497] width 275 height 46
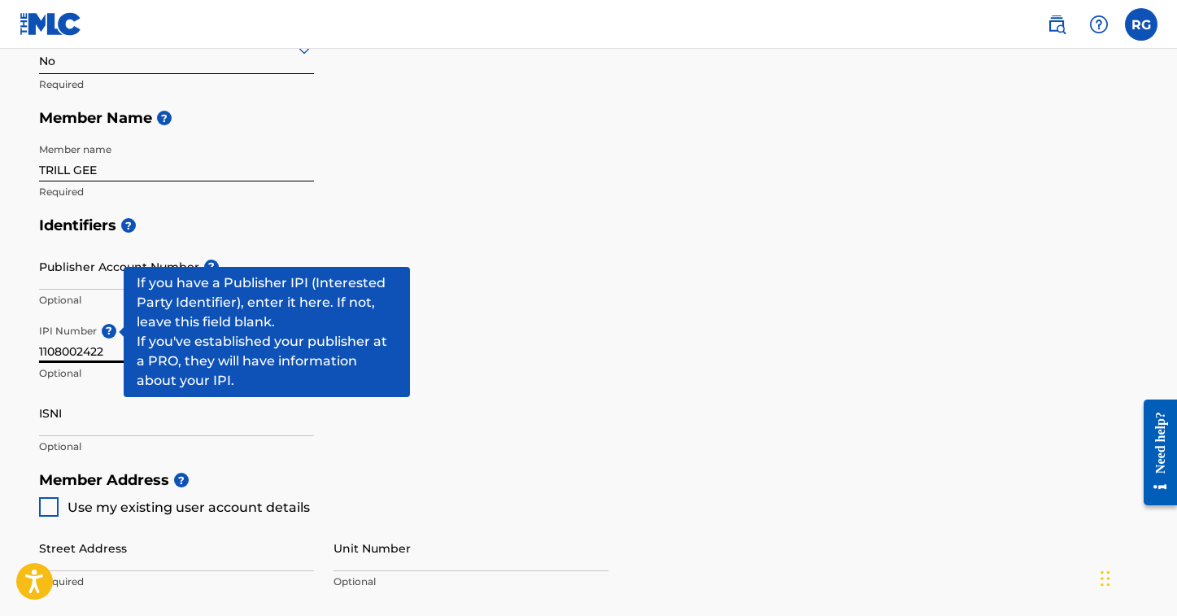
scroll to position [334, 0]
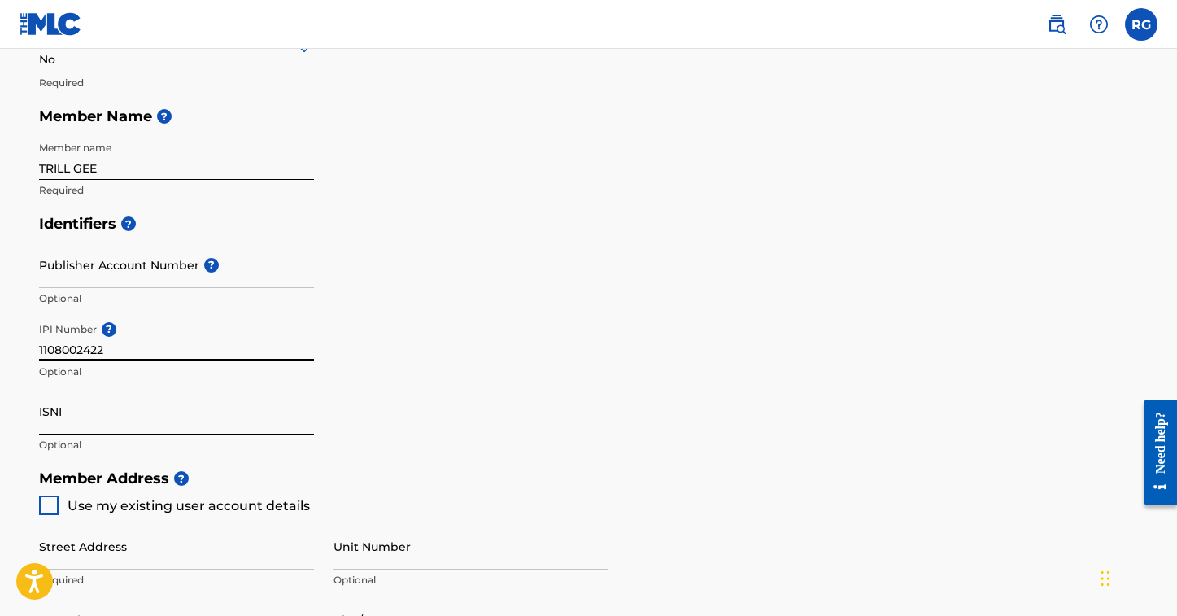
type input "1108002422"
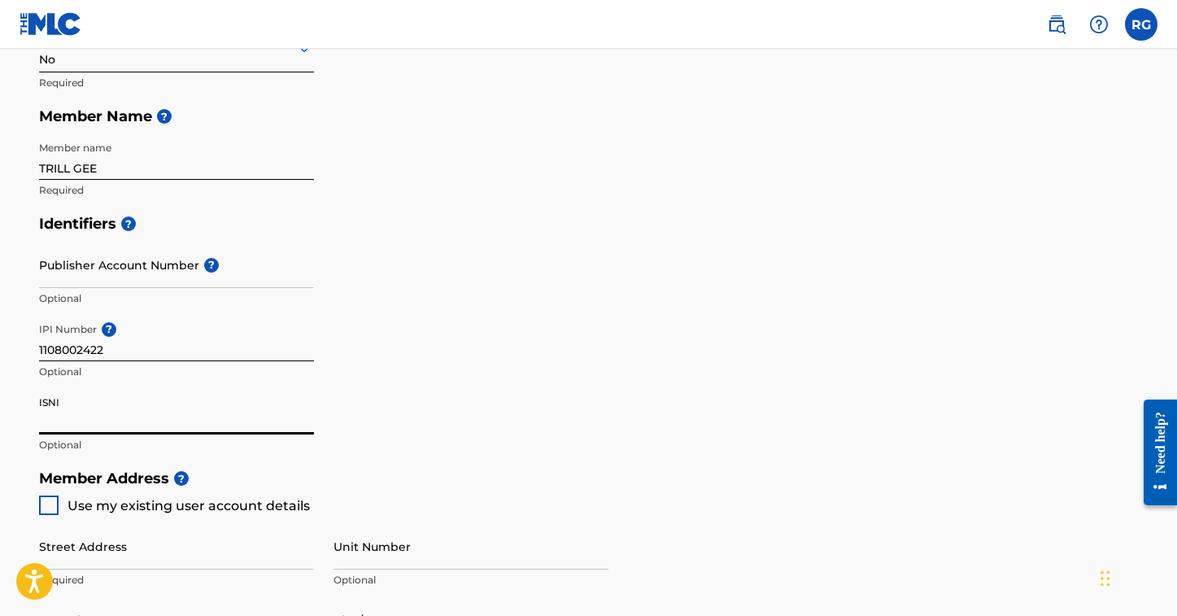
click at [57, 411] on input "ISNI" at bounding box center [176, 411] width 275 height 46
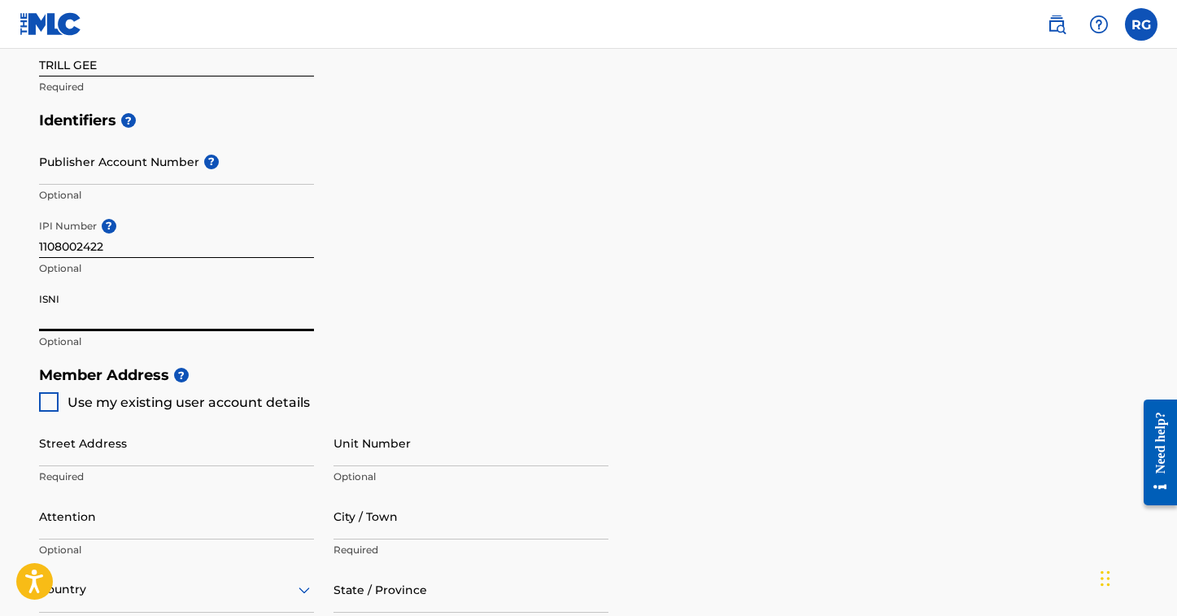
scroll to position [449, 0]
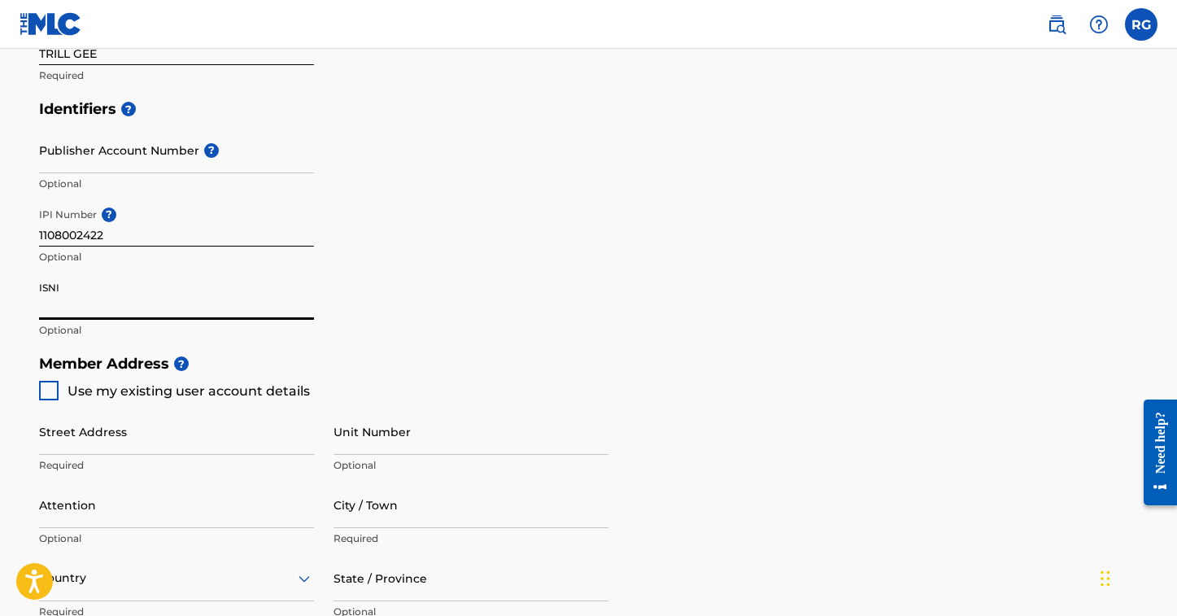
click at [54, 382] on div at bounding box center [49, 391] width 20 height 20
type input "[STREET_ADDRESS][PERSON_NAME]"
type input "[GEOGRAPHIC_DATA]"
type input "19713"
type input "302"
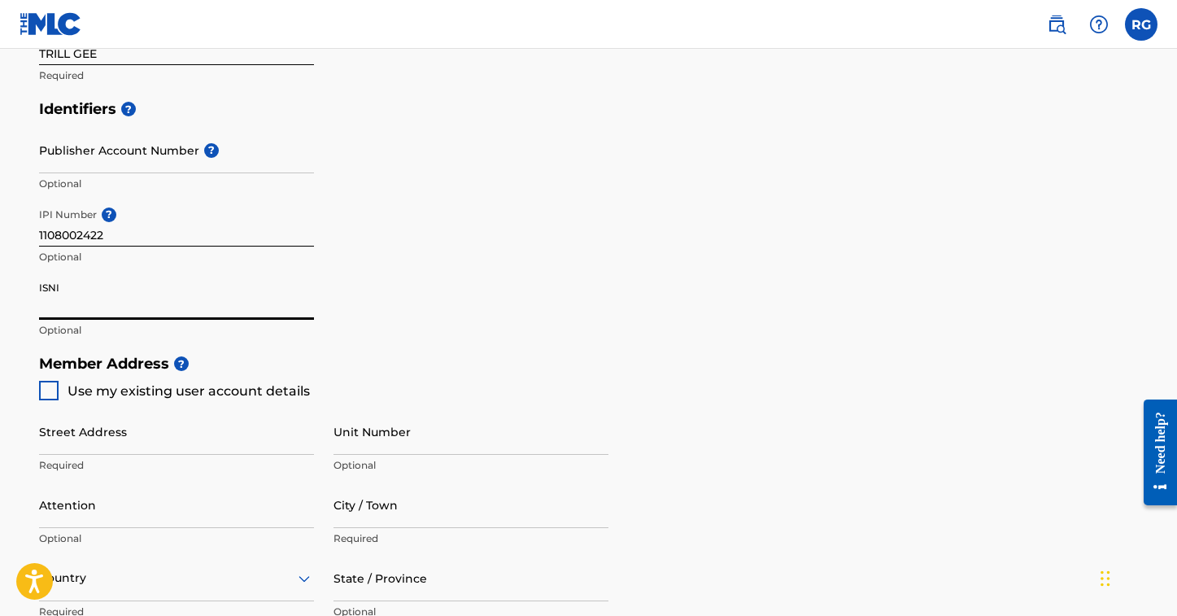
type input "3792991"
type input "[EMAIL_ADDRESS][DOMAIN_NAME]"
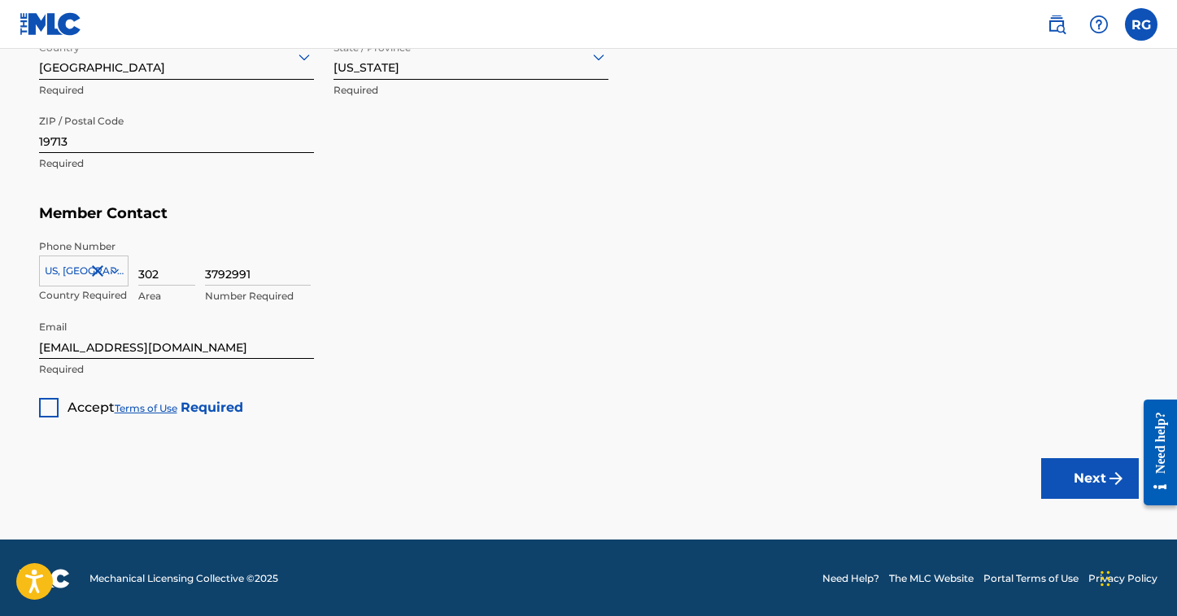
scroll to position [970, 0]
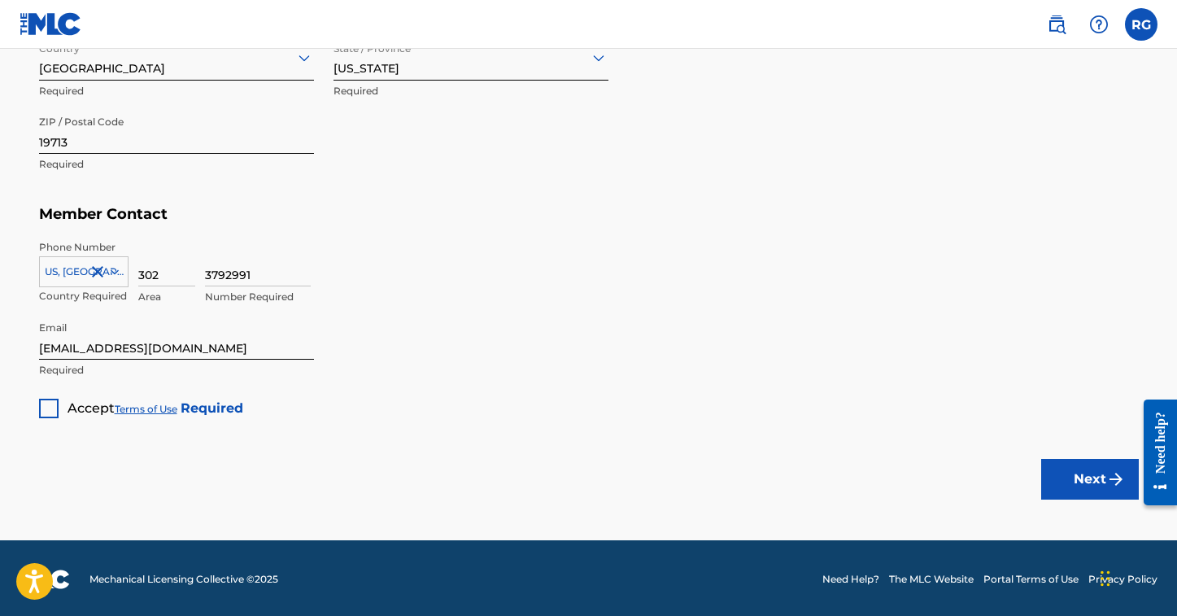
click at [47, 403] on div at bounding box center [49, 409] width 20 height 20
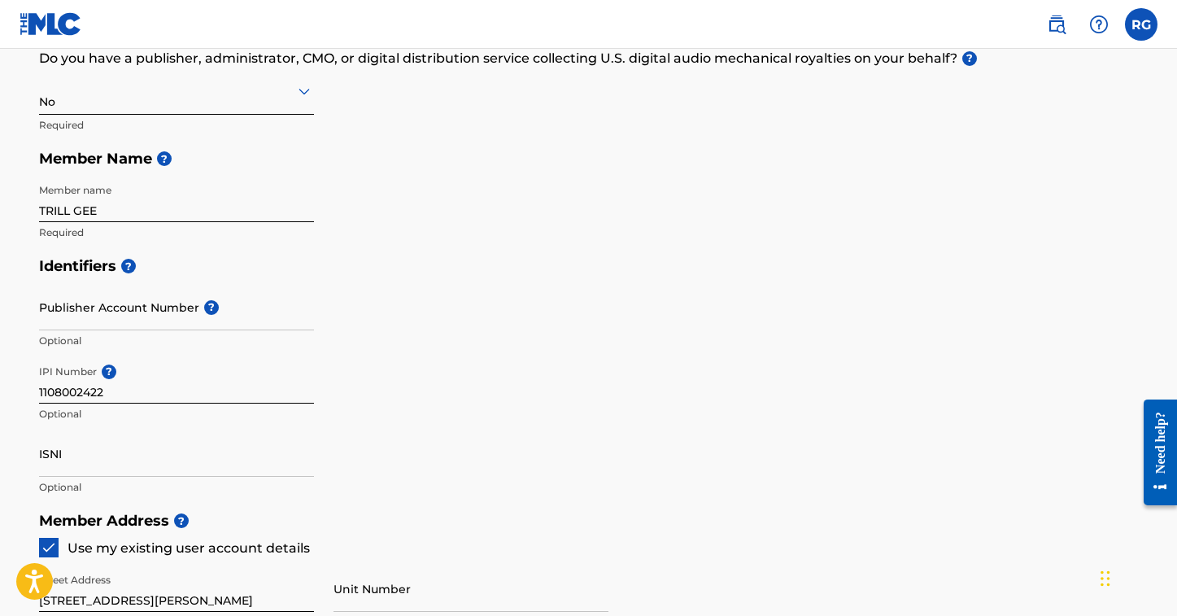
scroll to position [271, 0]
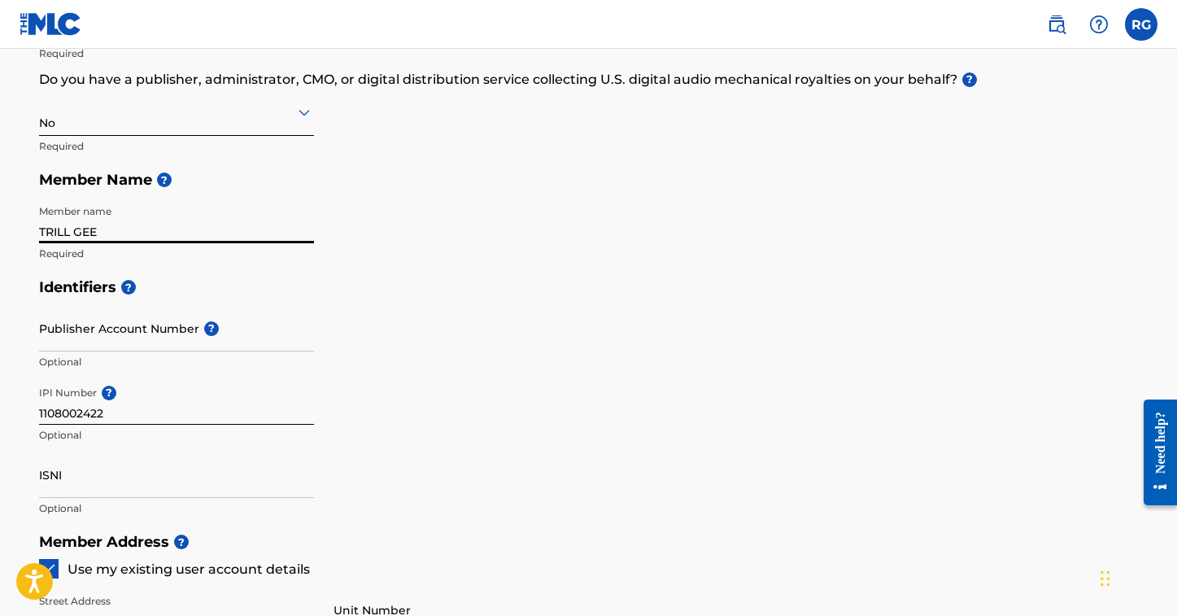
drag, startPoint x: 120, startPoint y: 229, endPoint x: 31, endPoint y: 211, distance: 91.4
click at [31, 211] on div "Create a Member If you are a self-administered songwriter without a publisher t…" at bounding box center [589, 468] width 1139 height 1299
click at [124, 225] on input "TRILL GEE" at bounding box center [176, 220] width 275 height 46
click at [133, 233] on input "TRILL GEE" at bounding box center [176, 220] width 275 height 46
drag, startPoint x: 136, startPoint y: 226, endPoint x: 42, endPoint y: 215, distance: 95.1
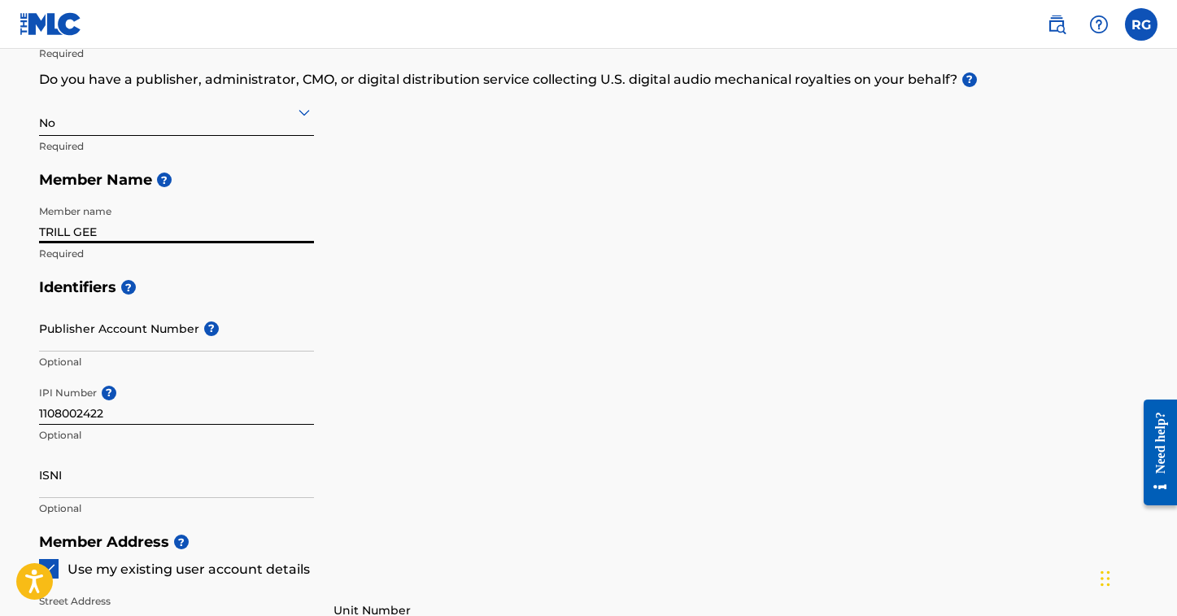
click at [42, 215] on input "TRILL GEE" at bounding box center [176, 220] width 275 height 46
click at [253, 233] on input "TRILOGEE" at bounding box center [176, 220] width 275 height 46
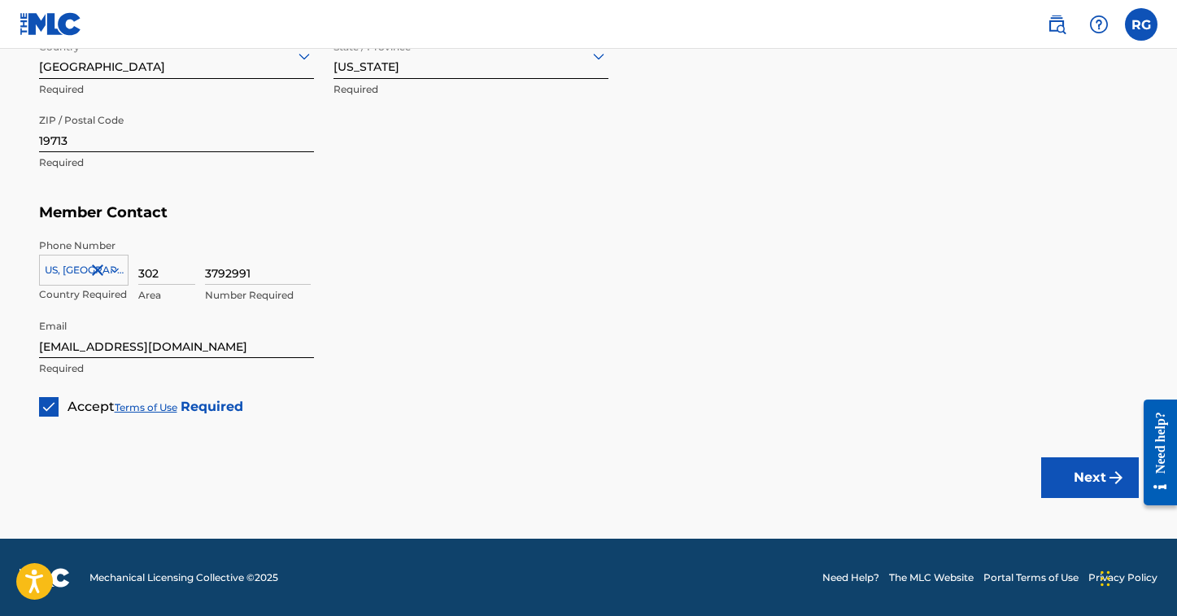
scroll to position [970, 0]
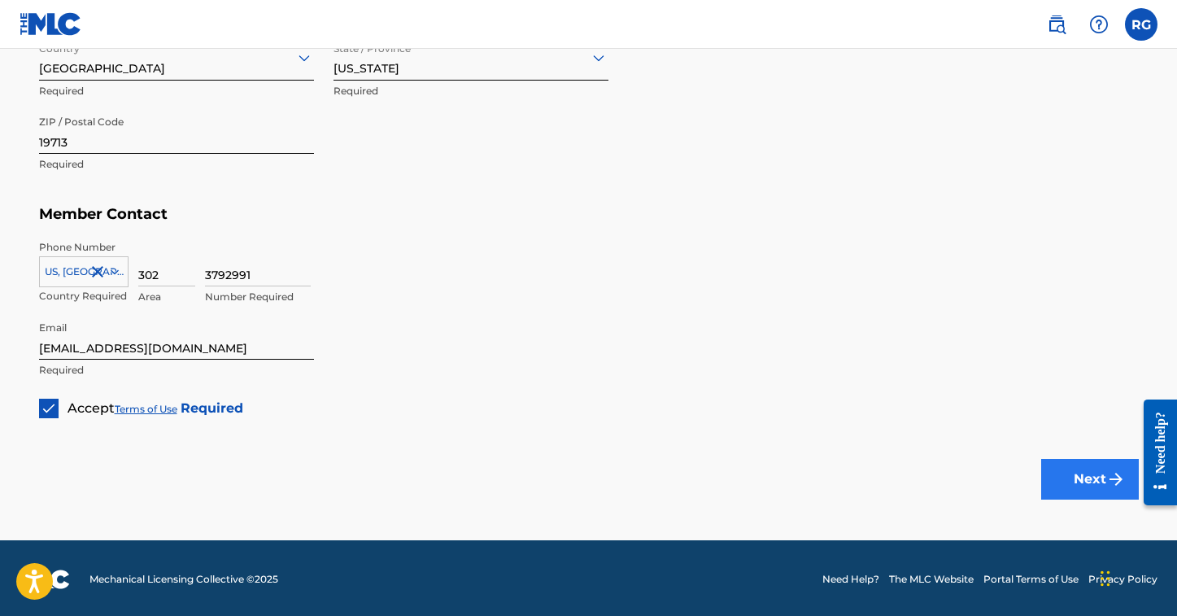
type input "TRILOGEE"
click at [1090, 469] on button "Next" at bounding box center [1091, 479] width 98 height 41
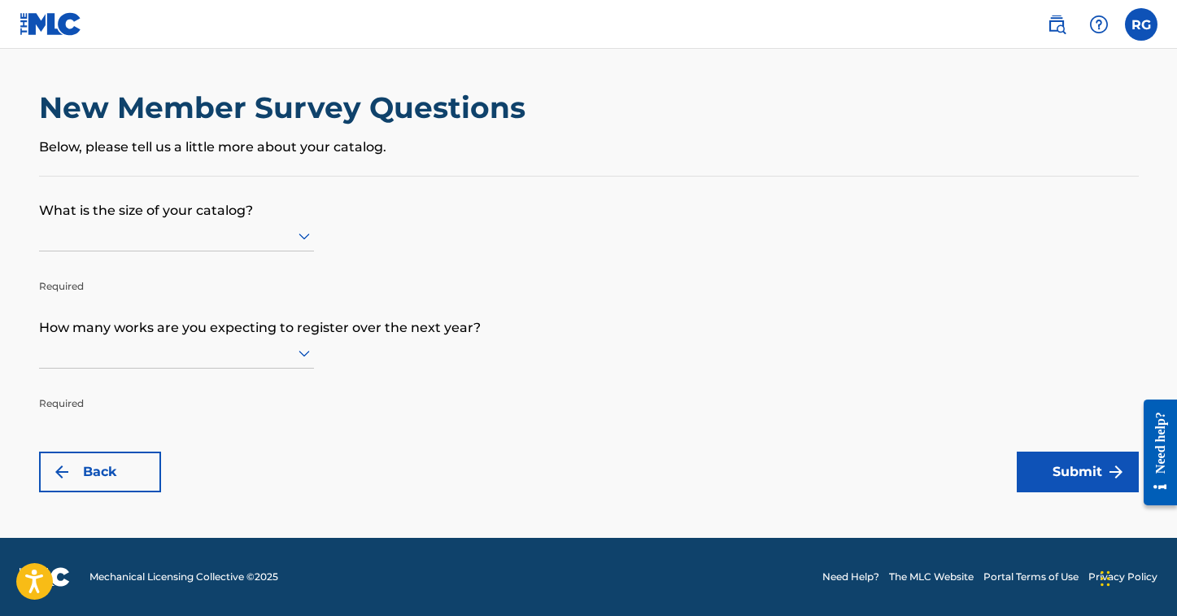
click at [176, 251] on div at bounding box center [176, 236] width 275 height 31
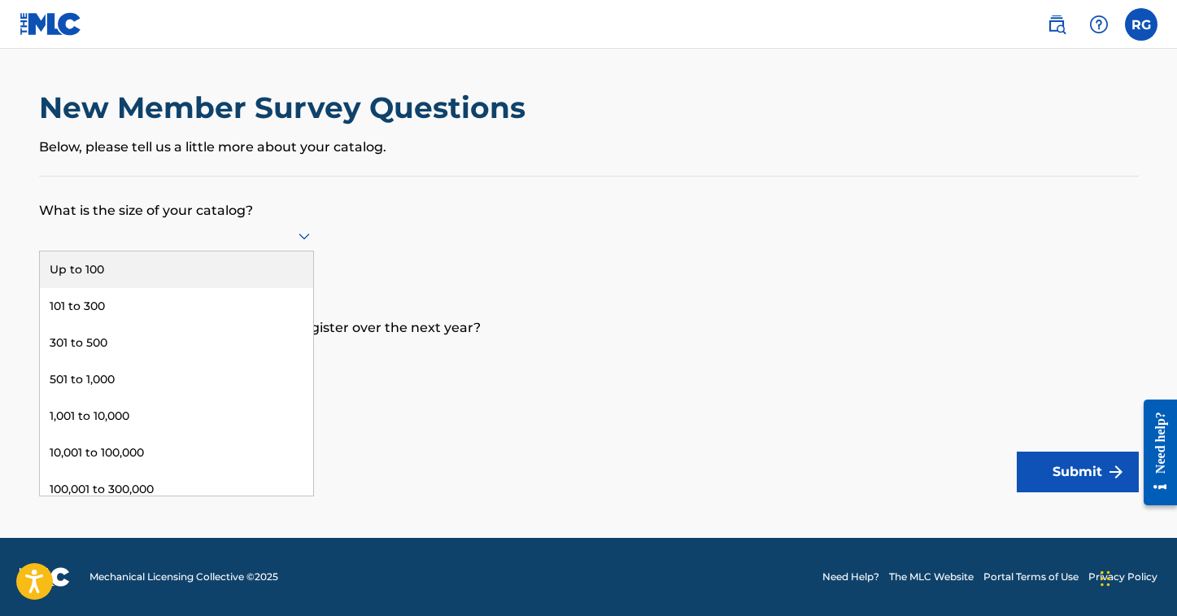
click at [164, 277] on div "Up to 100" at bounding box center [176, 269] width 273 height 37
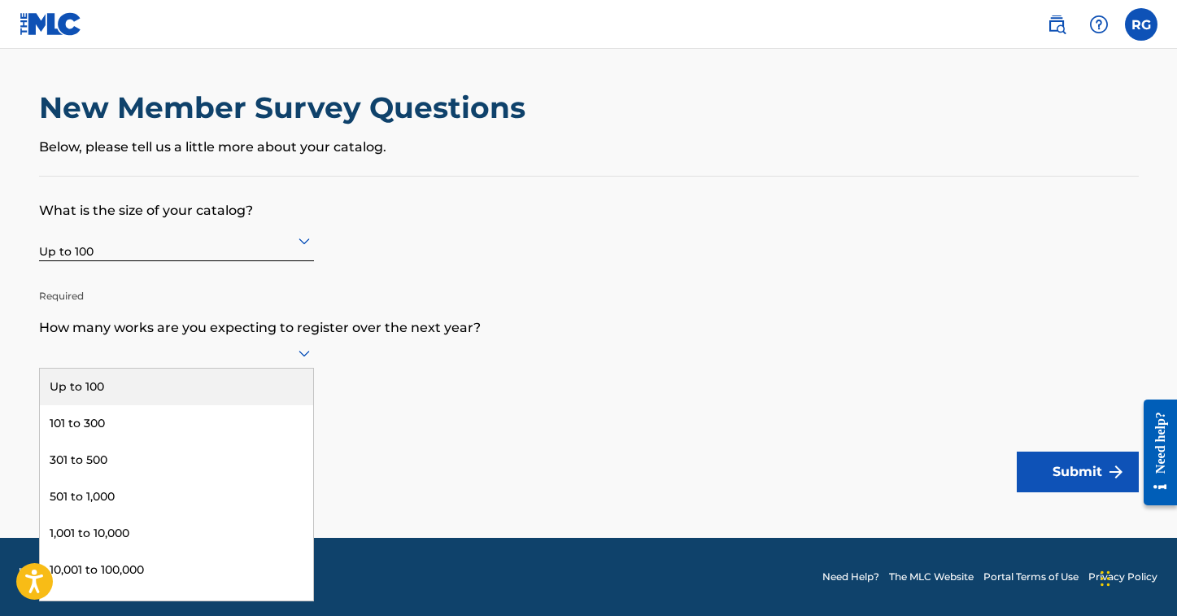
scroll to position [1, 0]
click at [300, 357] on icon at bounding box center [305, 353] width 20 height 20
click at [216, 403] on div "Up to 100" at bounding box center [176, 387] width 273 height 37
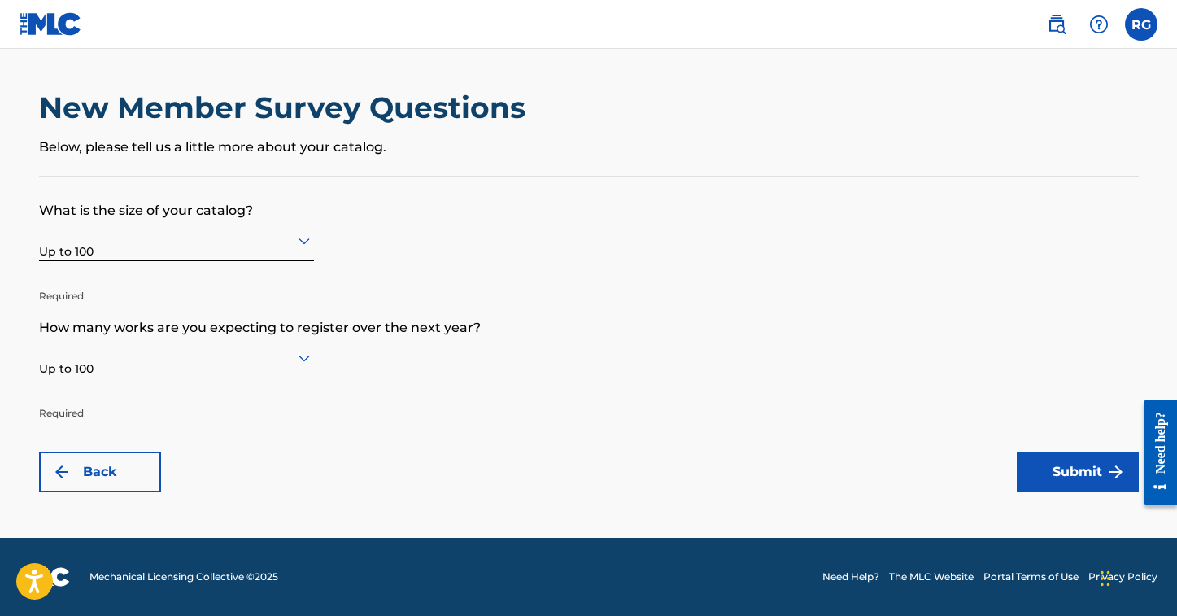
click at [219, 368] on div at bounding box center [176, 357] width 275 height 20
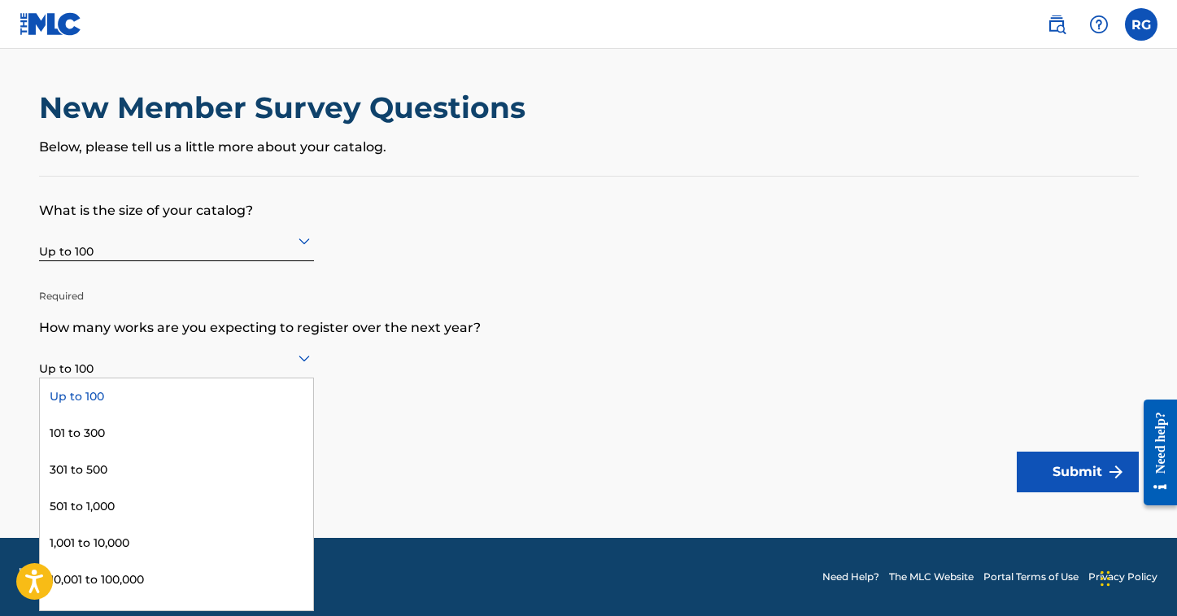
scroll to position [1, 0]
click at [185, 430] on div "101 to 300" at bounding box center [176, 433] width 273 height 37
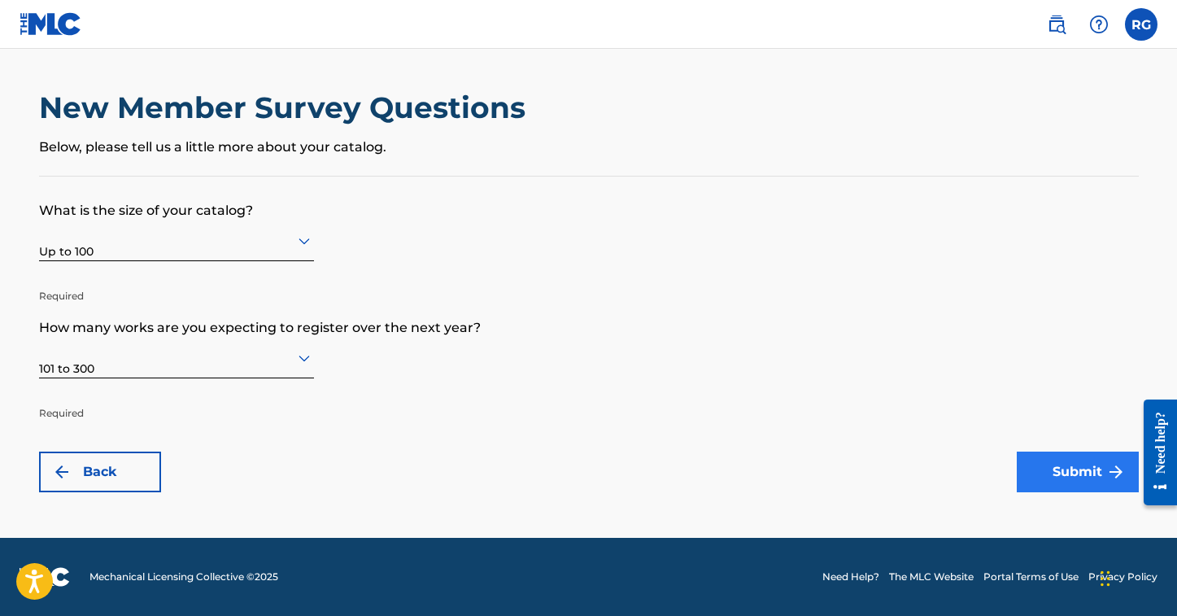
click at [1046, 468] on button "Submit" at bounding box center [1078, 472] width 122 height 41
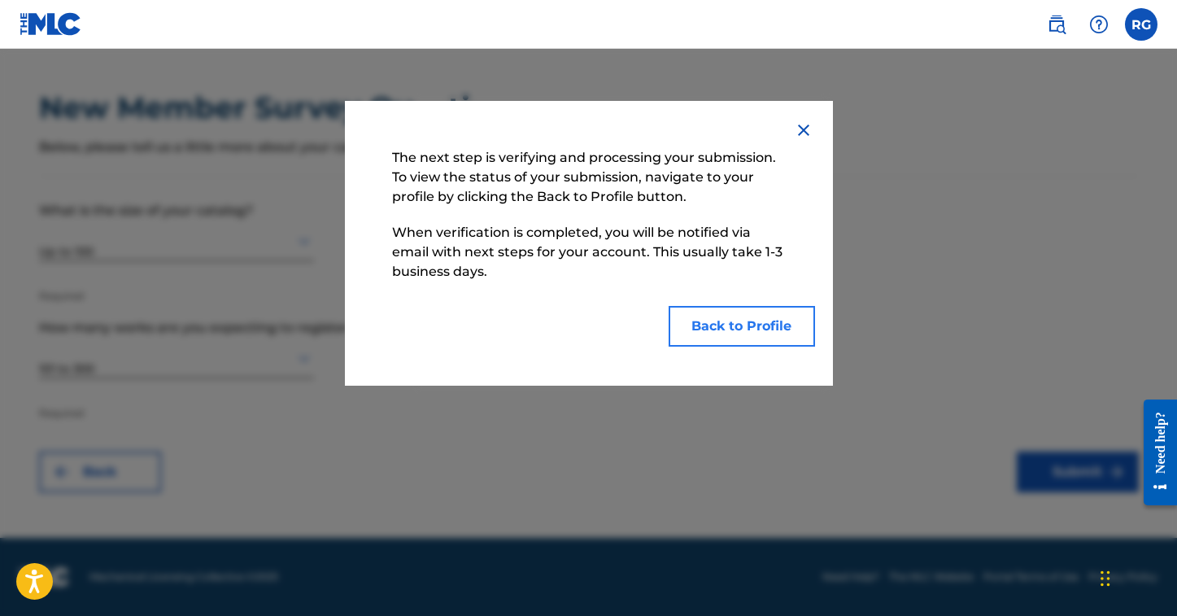
click at [723, 324] on button "Back to Profile" at bounding box center [742, 326] width 146 height 41
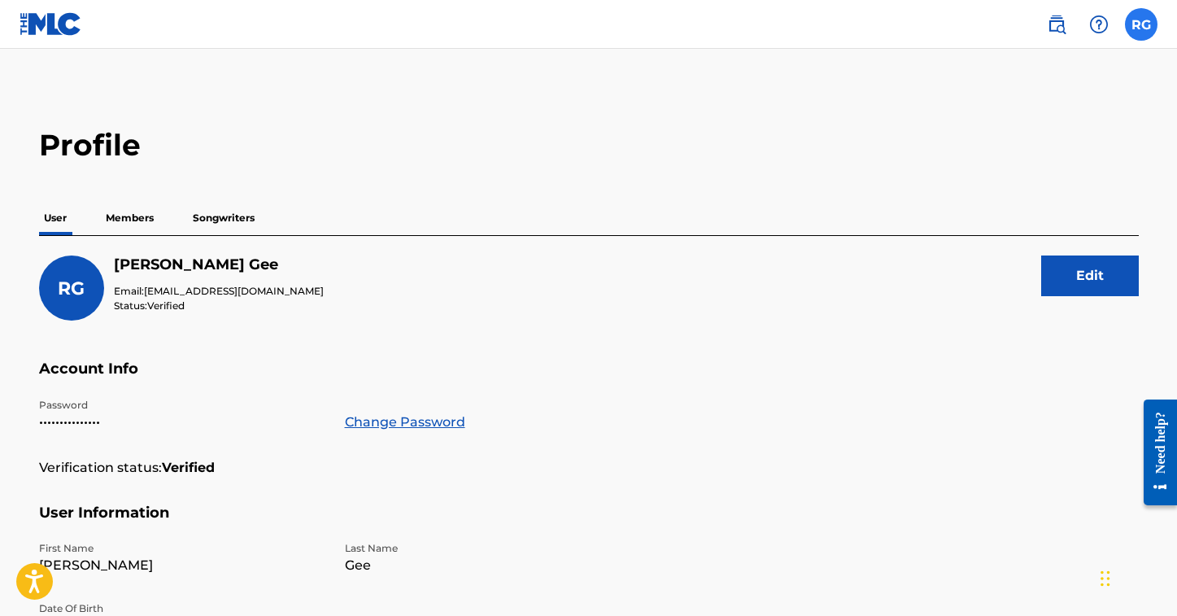
click at [1139, 31] on label at bounding box center [1141, 24] width 33 height 33
click at [1142, 24] on input "RG Robert Gee trilly@trilogeepro.com Notification Preferences Profile Log out" at bounding box center [1142, 24] width 0 height 0
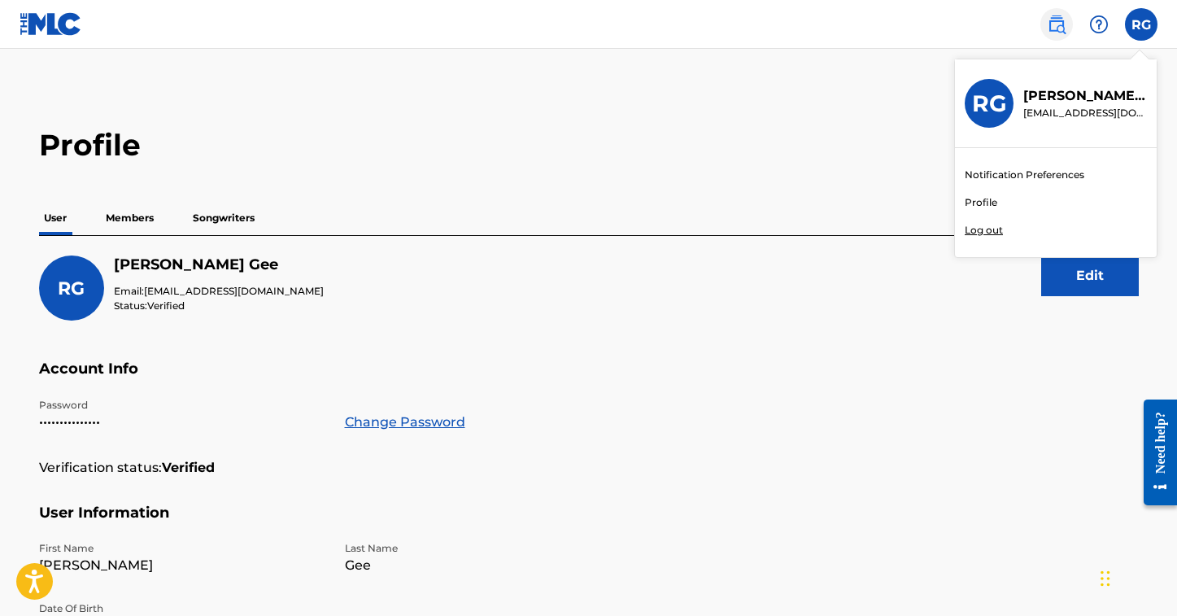
click at [1053, 28] on img at bounding box center [1057, 25] width 20 height 20
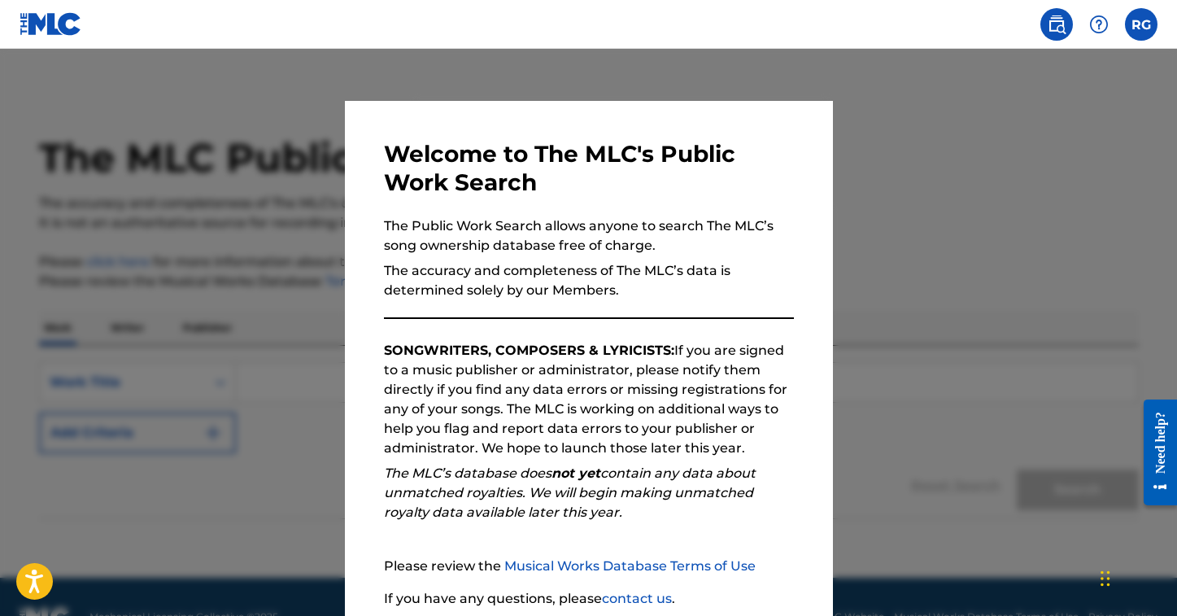
click at [890, 300] on div at bounding box center [588, 357] width 1177 height 616
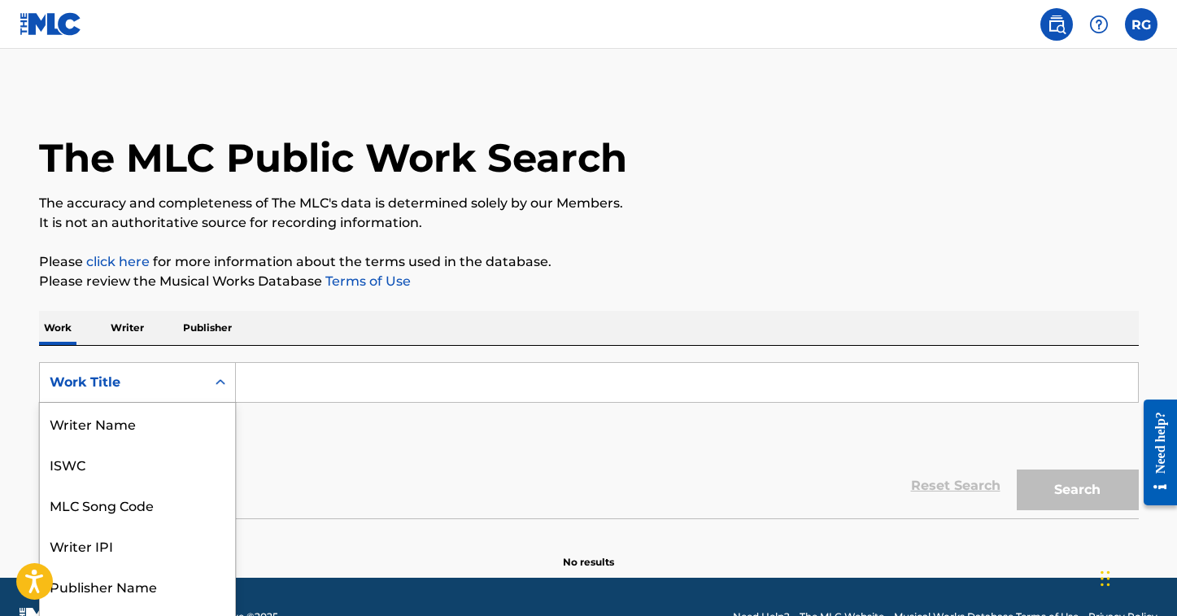
scroll to position [31, 0]
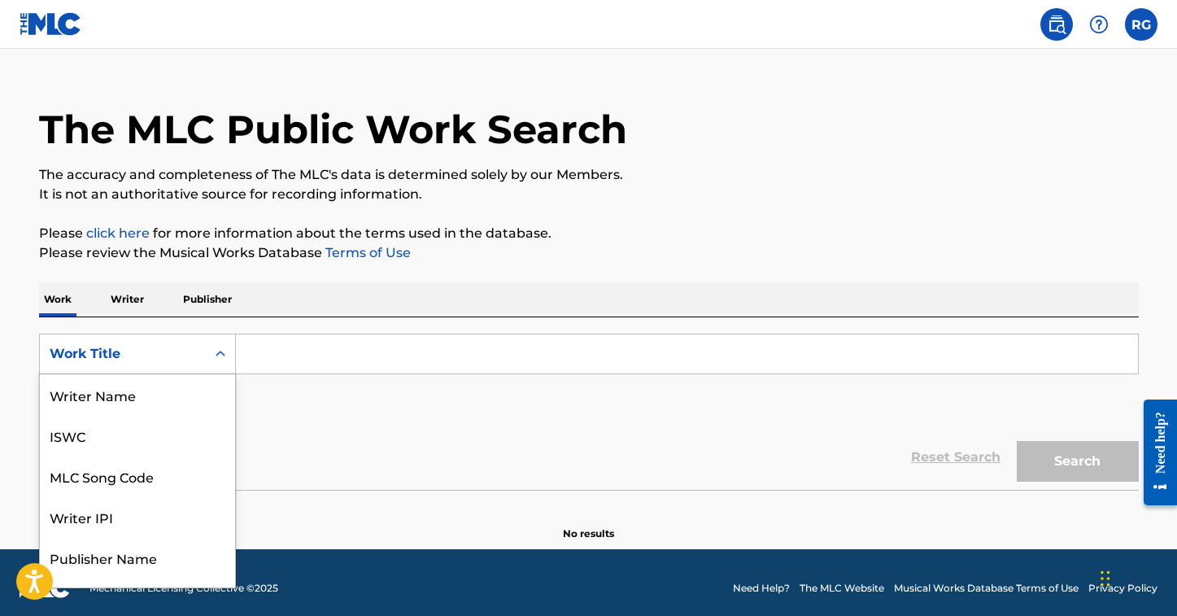
click at [223, 374] on div "Work Title selected, 8 of 8. 8 results available. Use Up and Down to choose opt…" at bounding box center [137, 354] width 197 height 41
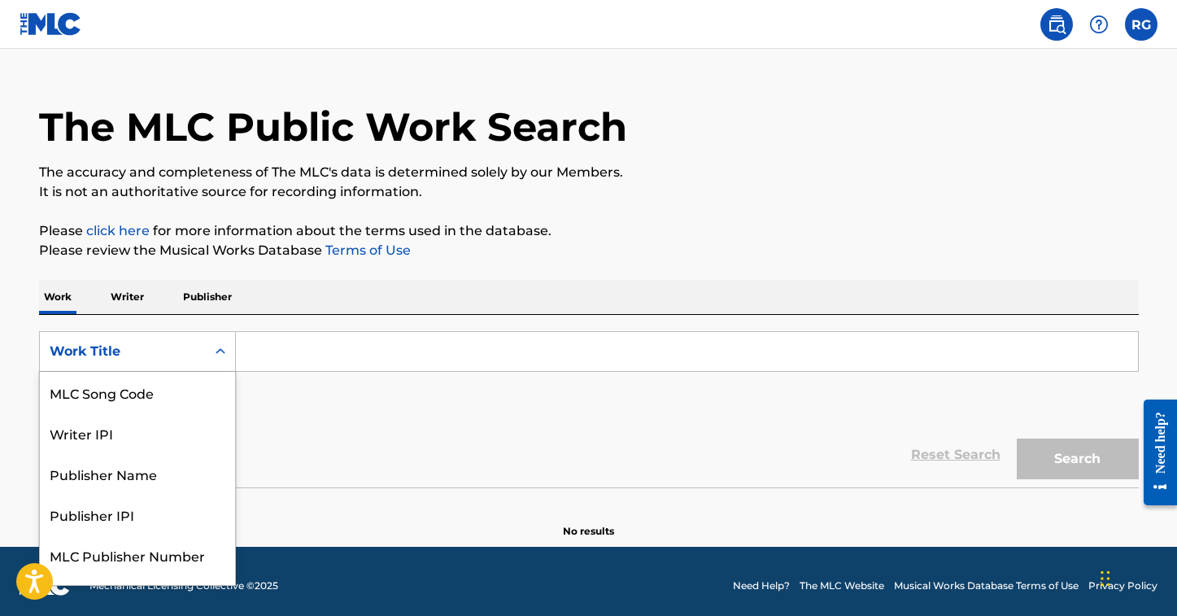
scroll to position [32, 0]
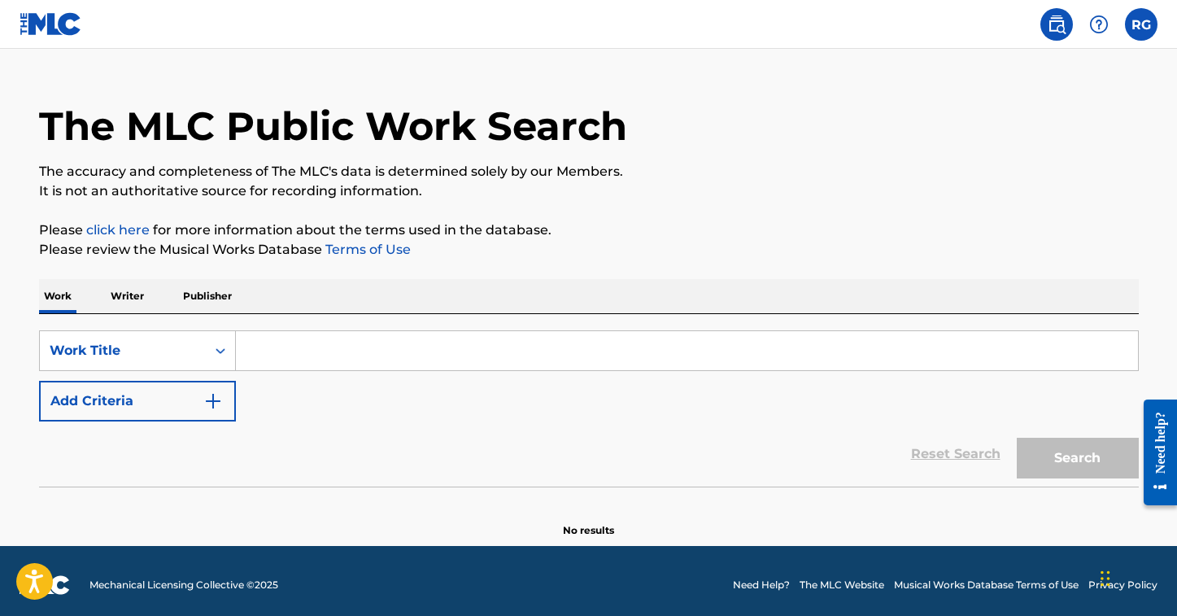
click at [247, 349] on input "Search Form" at bounding box center [687, 350] width 902 height 39
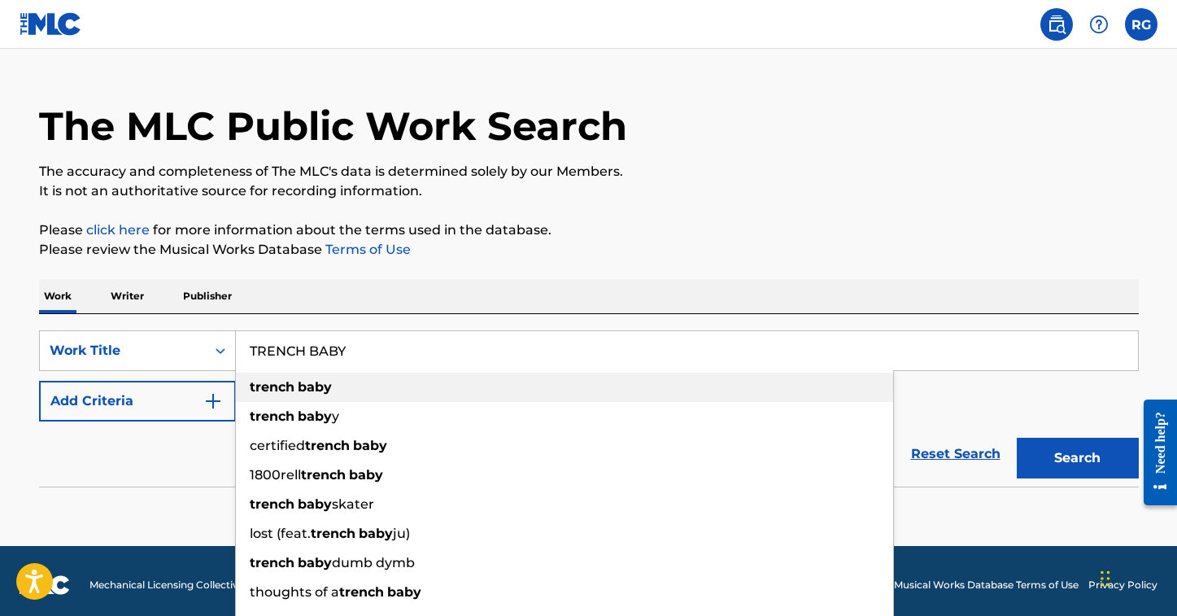
click at [264, 383] on strong "trench" at bounding box center [272, 386] width 45 height 15
type input "trench baby"
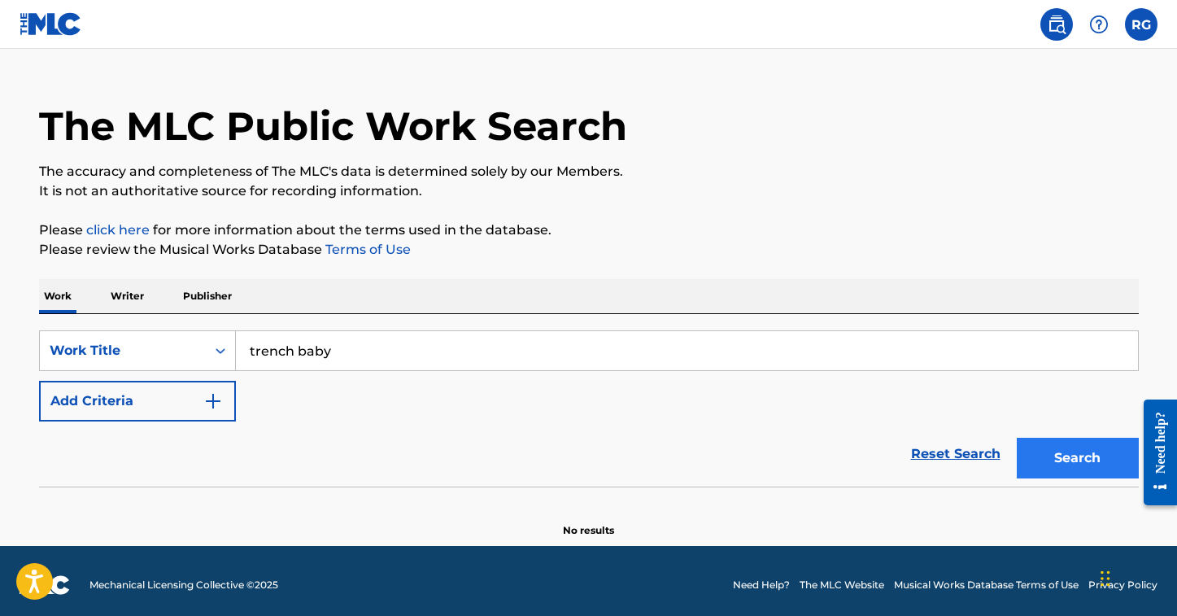
click at [1068, 463] on button "Search" at bounding box center [1078, 458] width 122 height 41
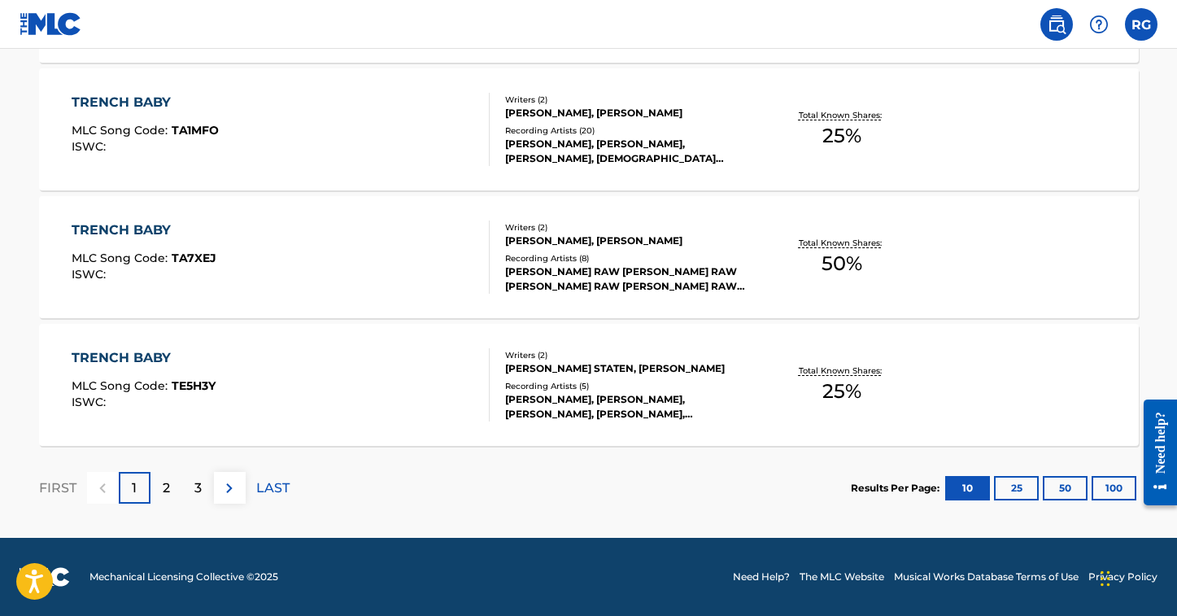
scroll to position [1376, 0]
click at [169, 487] on p "2" at bounding box center [166, 488] width 7 height 20
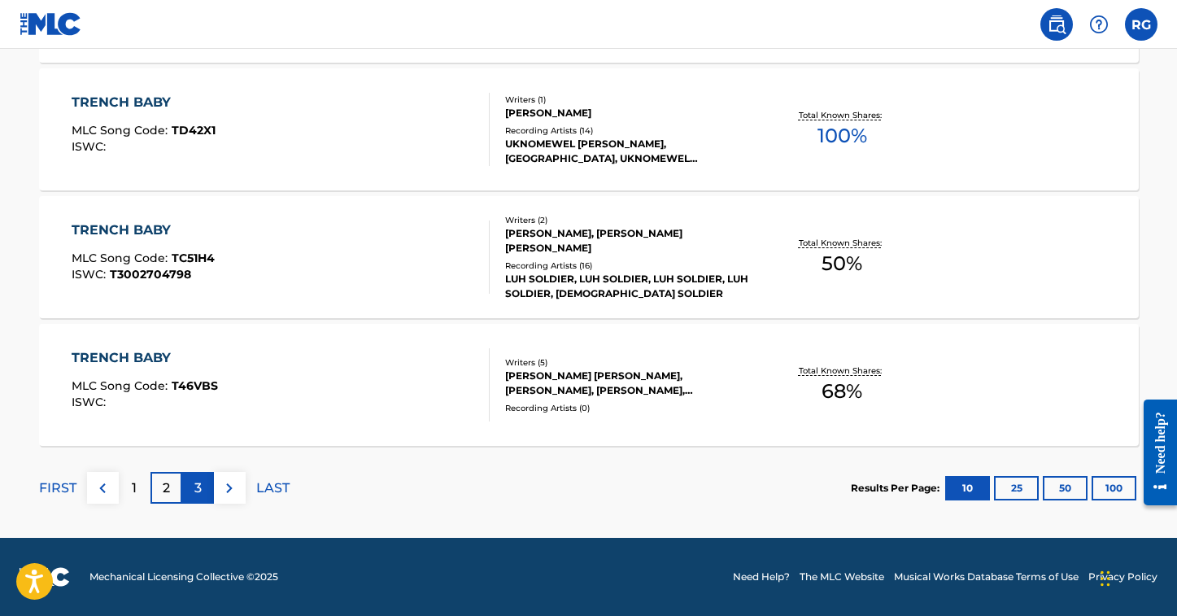
click at [186, 487] on div "3" at bounding box center [198, 488] width 32 height 32
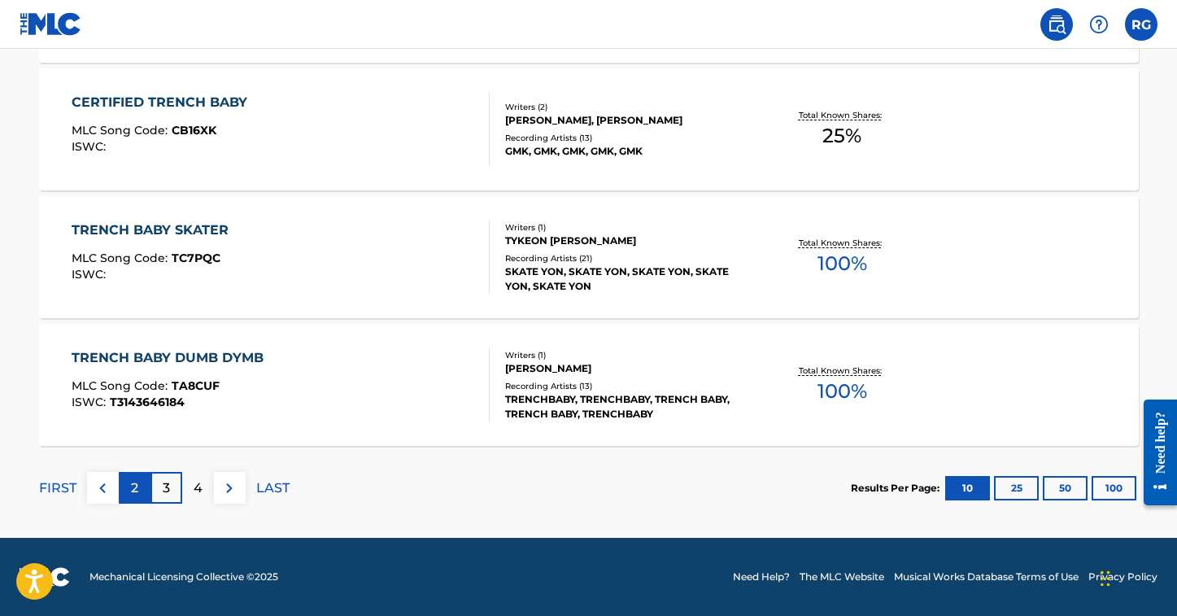
click at [138, 480] on p "2" at bounding box center [134, 488] width 7 height 20
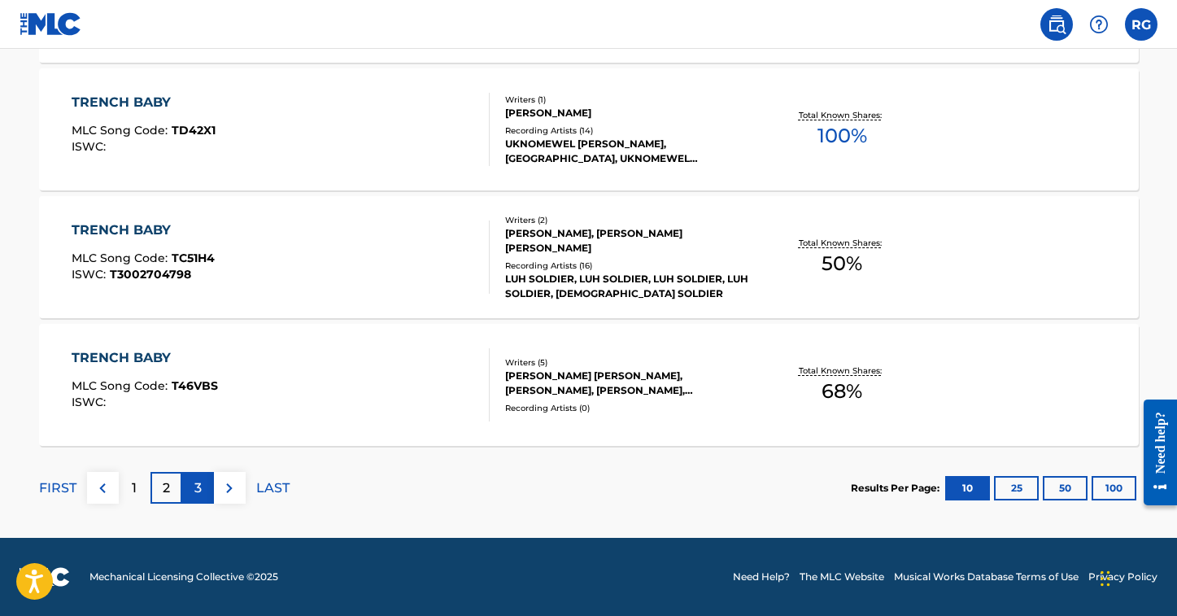
click at [193, 483] on div "3" at bounding box center [198, 488] width 32 height 32
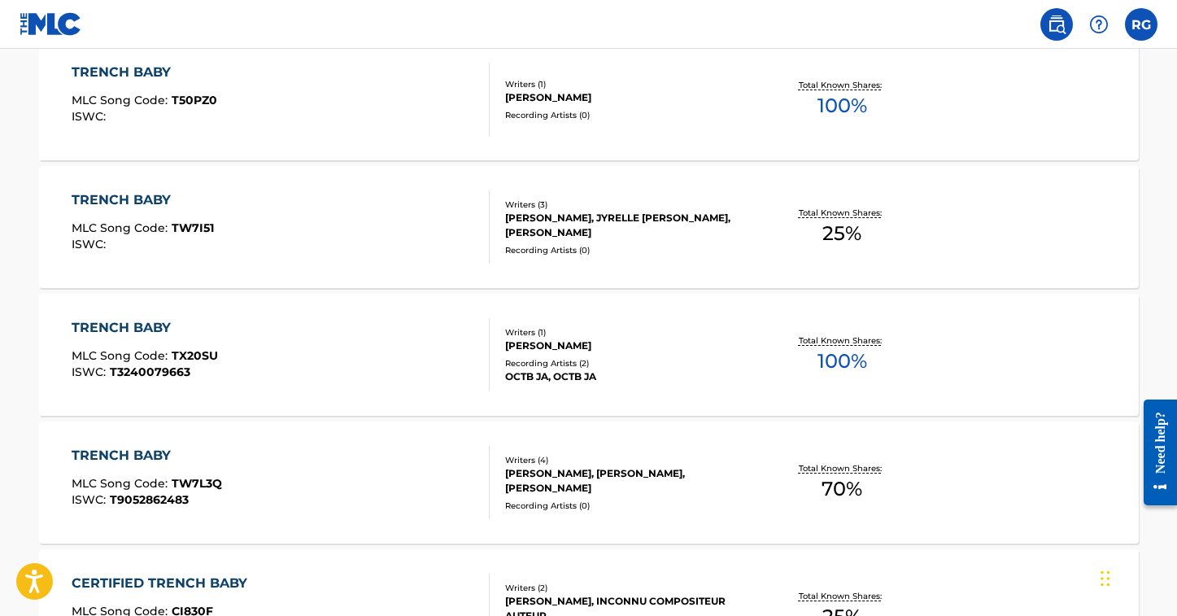
scroll to position [640, 0]
